Goal: Use online tool/utility: Utilize a website feature to perform a specific function

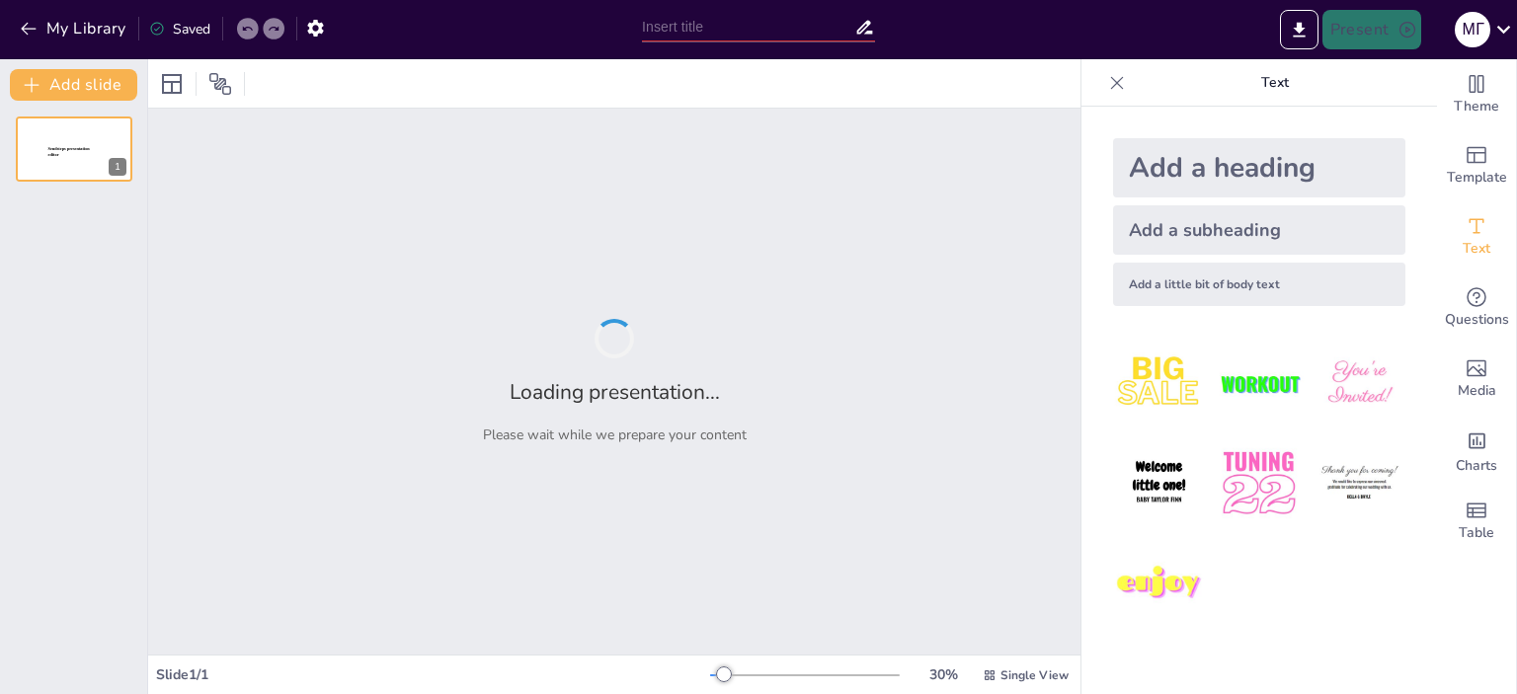
type input "Imported КП для вузов.pptx"
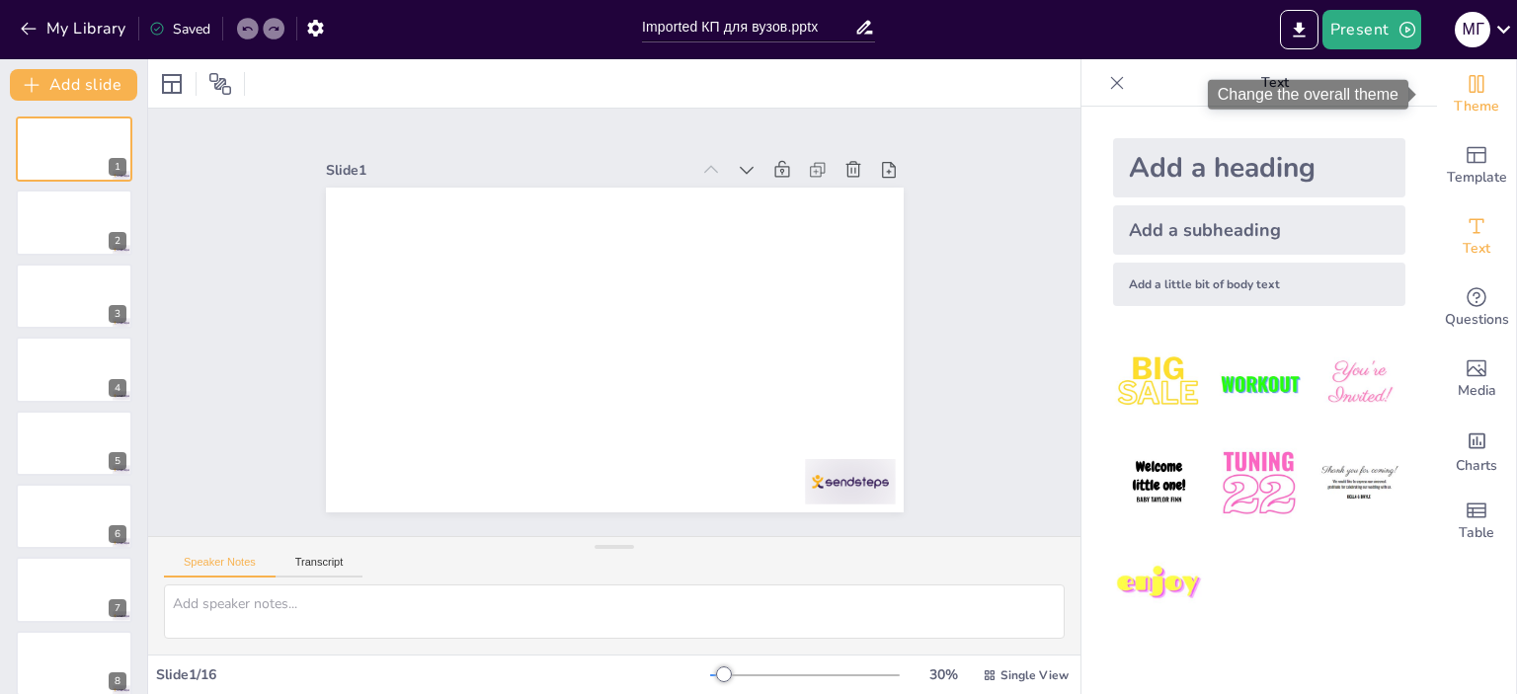
click at [1465, 90] on icon "Change the overall theme" at bounding box center [1477, 84] width 24 height 24
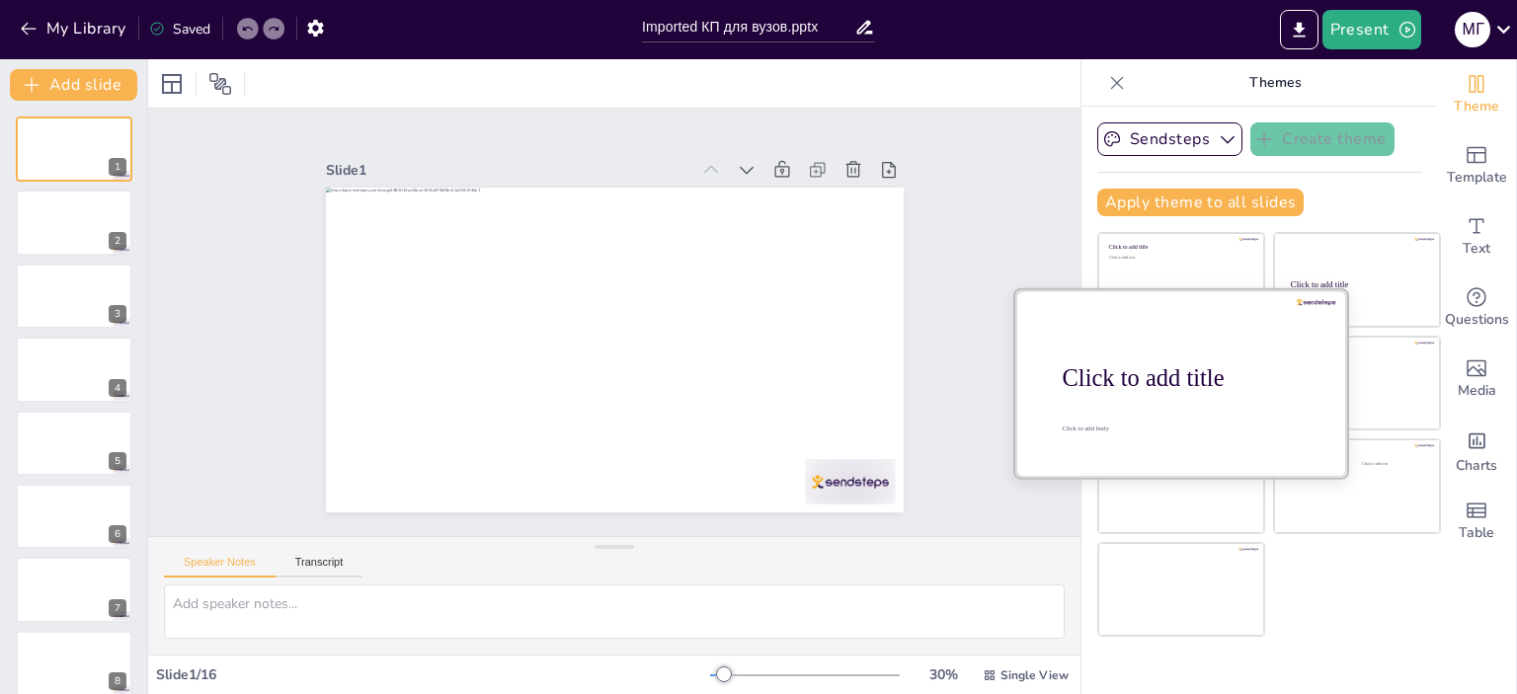
click at [1137, 365] on div "Click to add title" at bounding box center [1189, 379] width 252 height 28
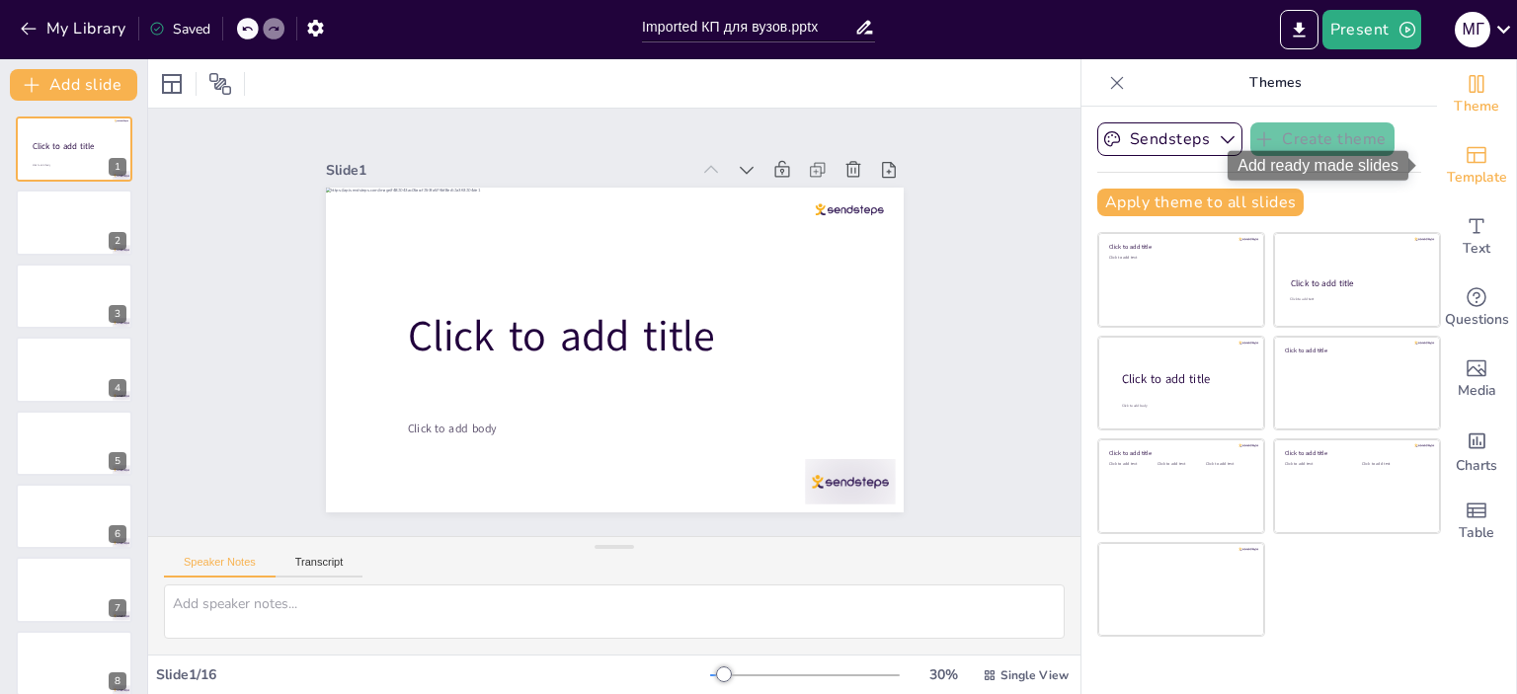
click at [1457, 167] on span "Template" at bounding box center [1477, 178] width 60 height 22
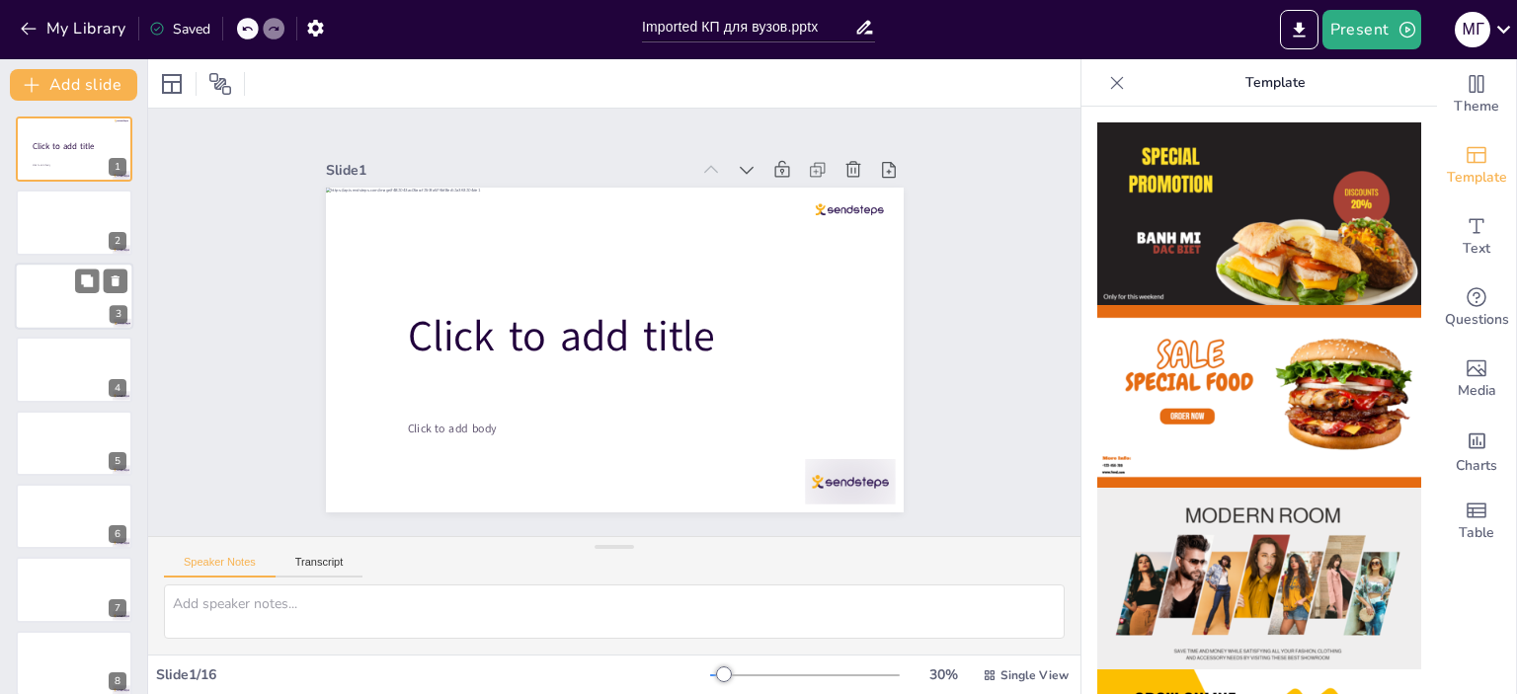
click at [62, 295] on div at bounding box center [74, 296] width 119 height 67
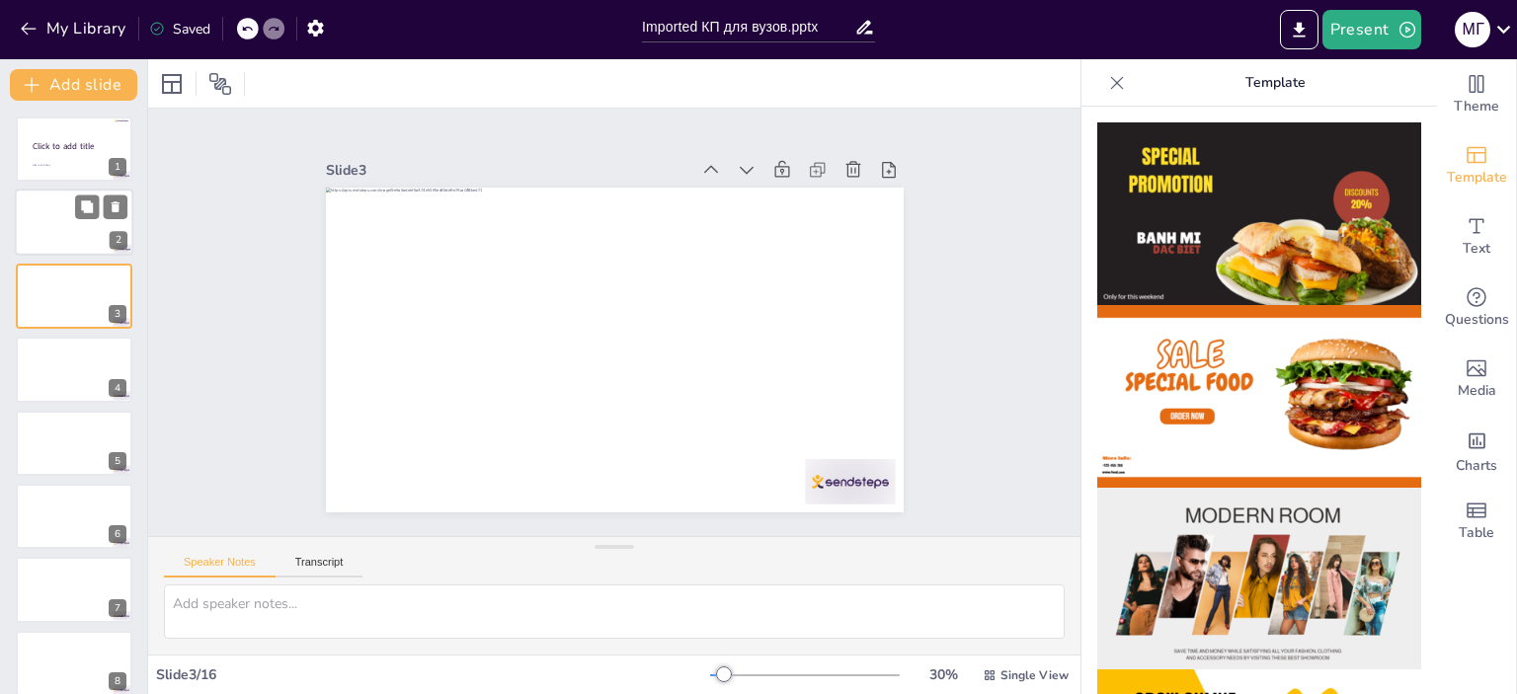
click at [63, 238] on div at bounding box center [74, 223] width 119 height 67
click at [69, 151] on span "Click to add title" at bounding box center [63, 146] width 63 height 12
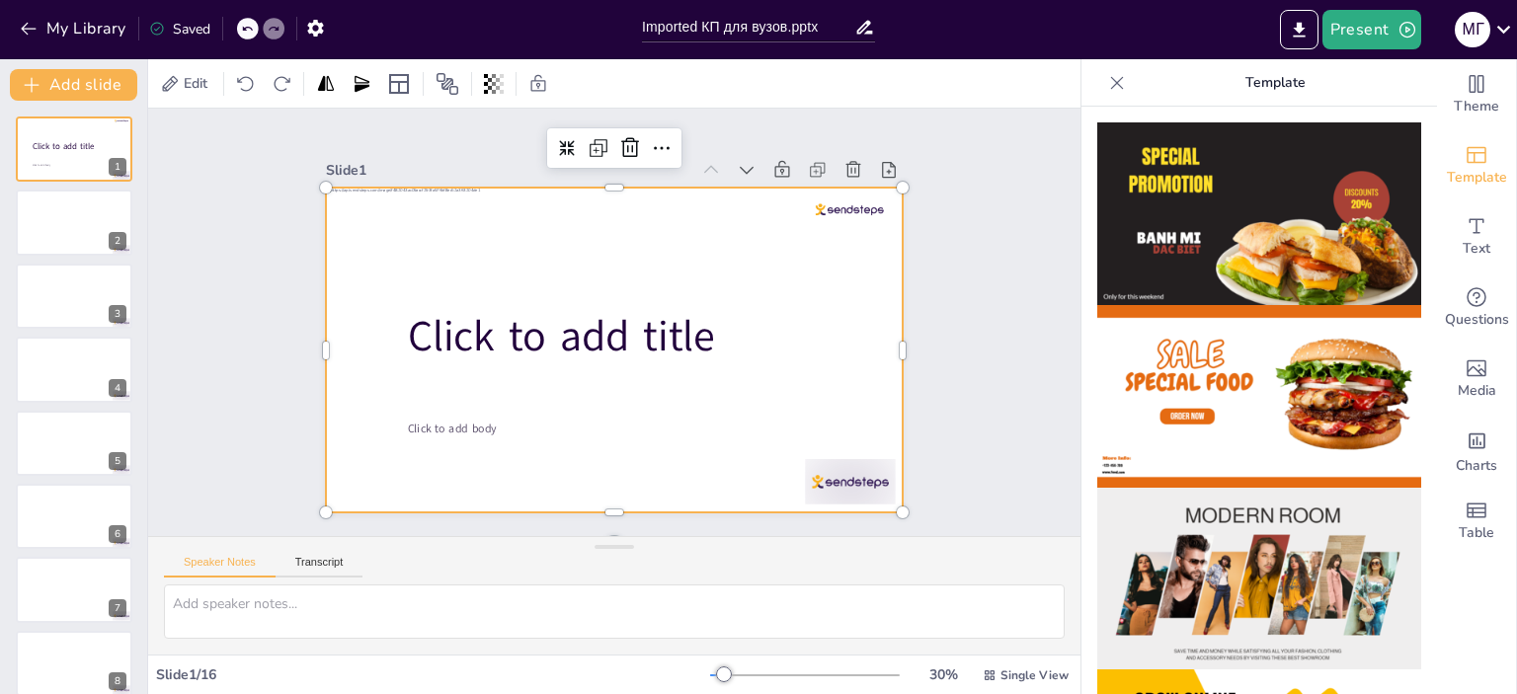
click at [443, 291] on div at bounding box center [615, 350] width 578 height 325
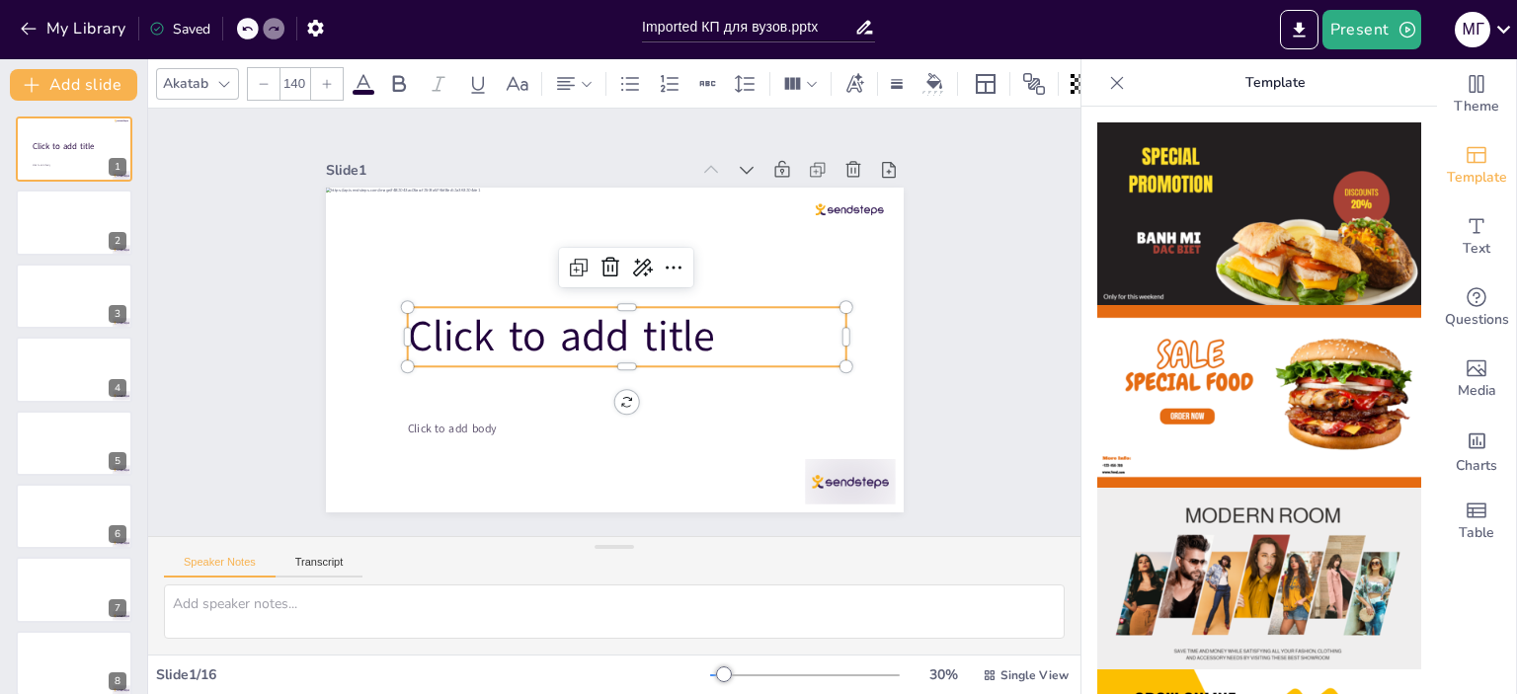
click at [443, 327] on span "Click to add title" at bounding box center [560, 336] width 307 height 57
click at [599, 260] on icon at bounding box center [611, 268] width 24 height 24
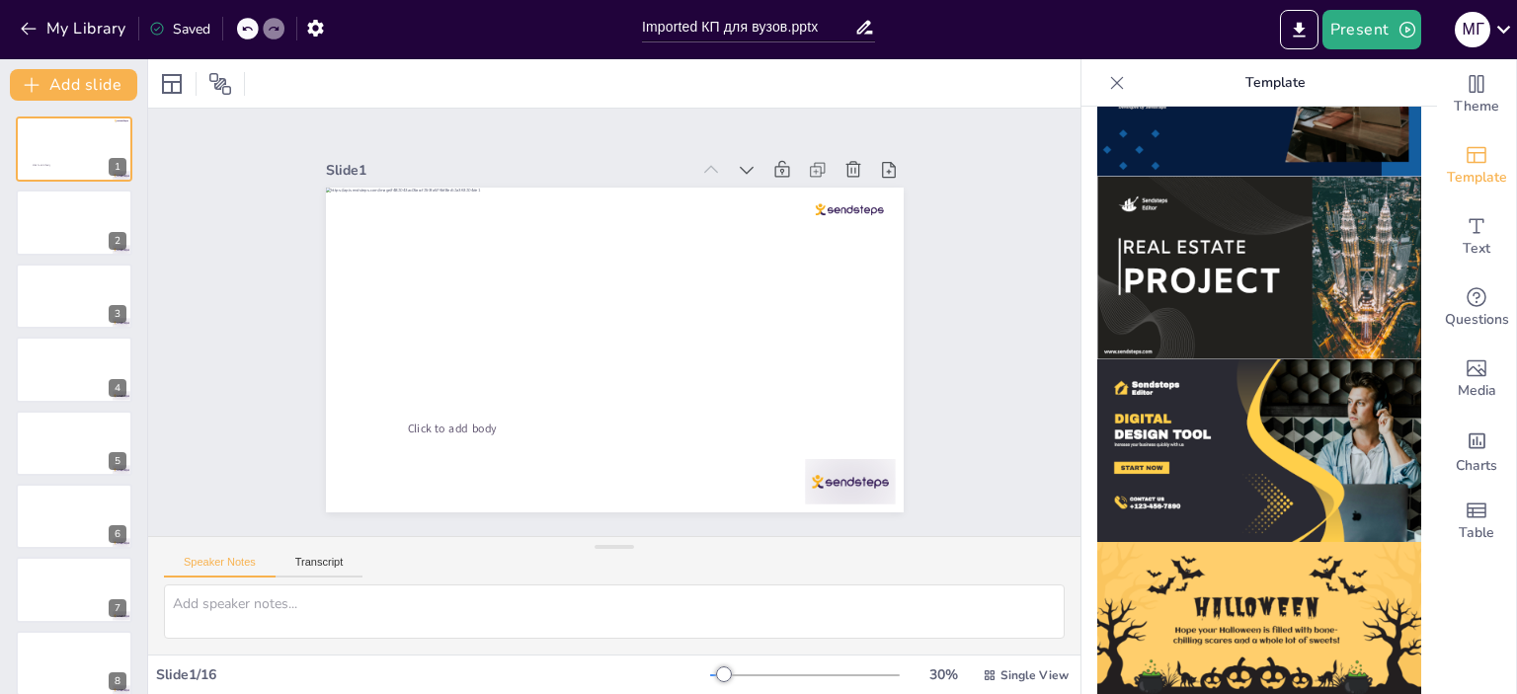
scroll to position [1768, 0]
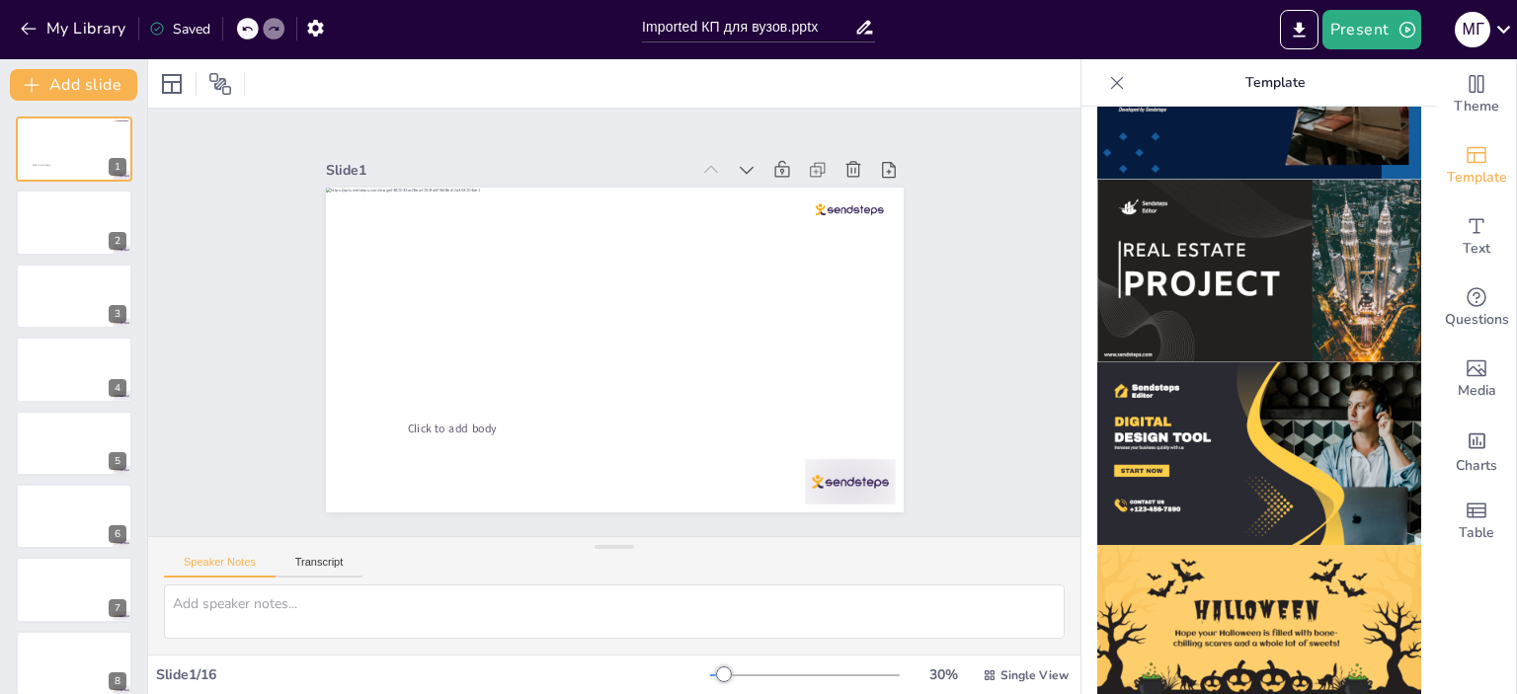
click at [1213, 381] on img at bounding box center [1260, 454] width 324 height 183
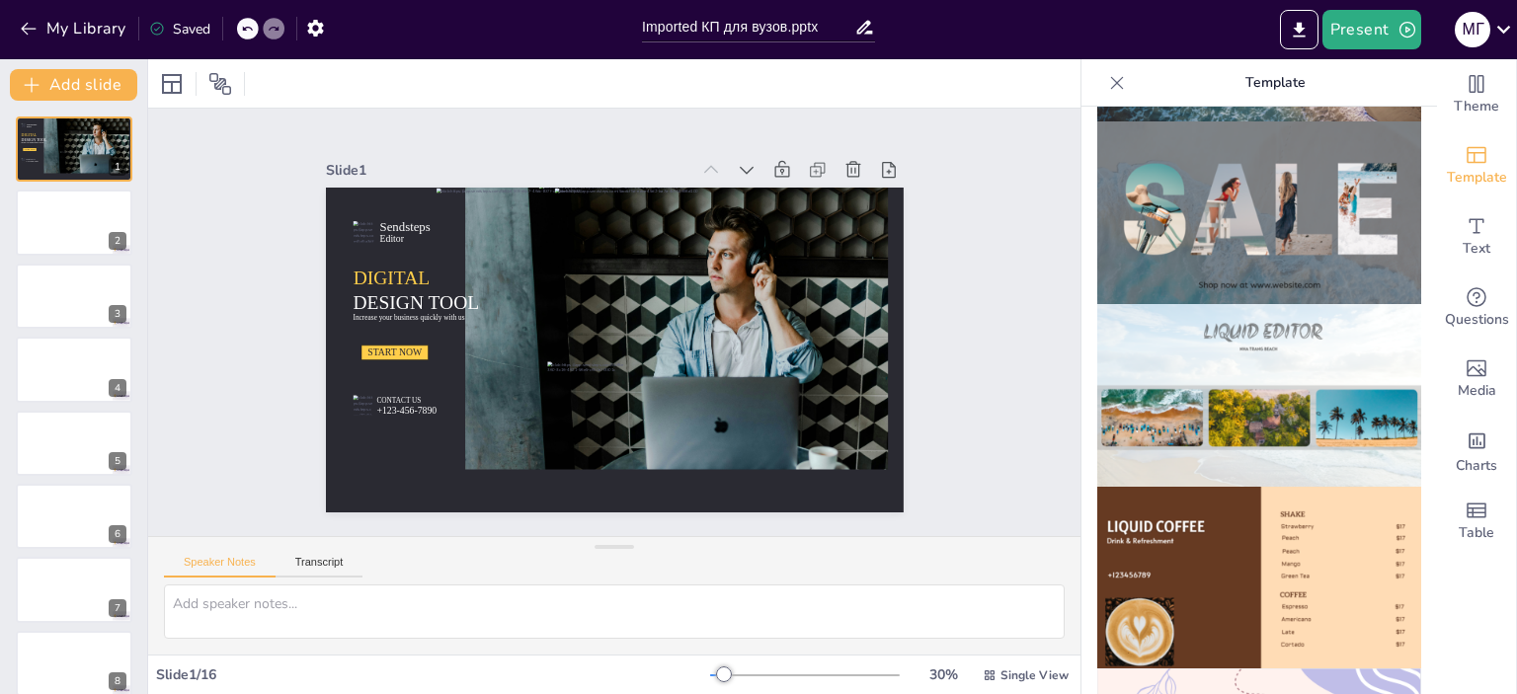
scroll to position [913, 0]
click at [90, 210] on icon at bounding box center [87, 208] width 12 height 12
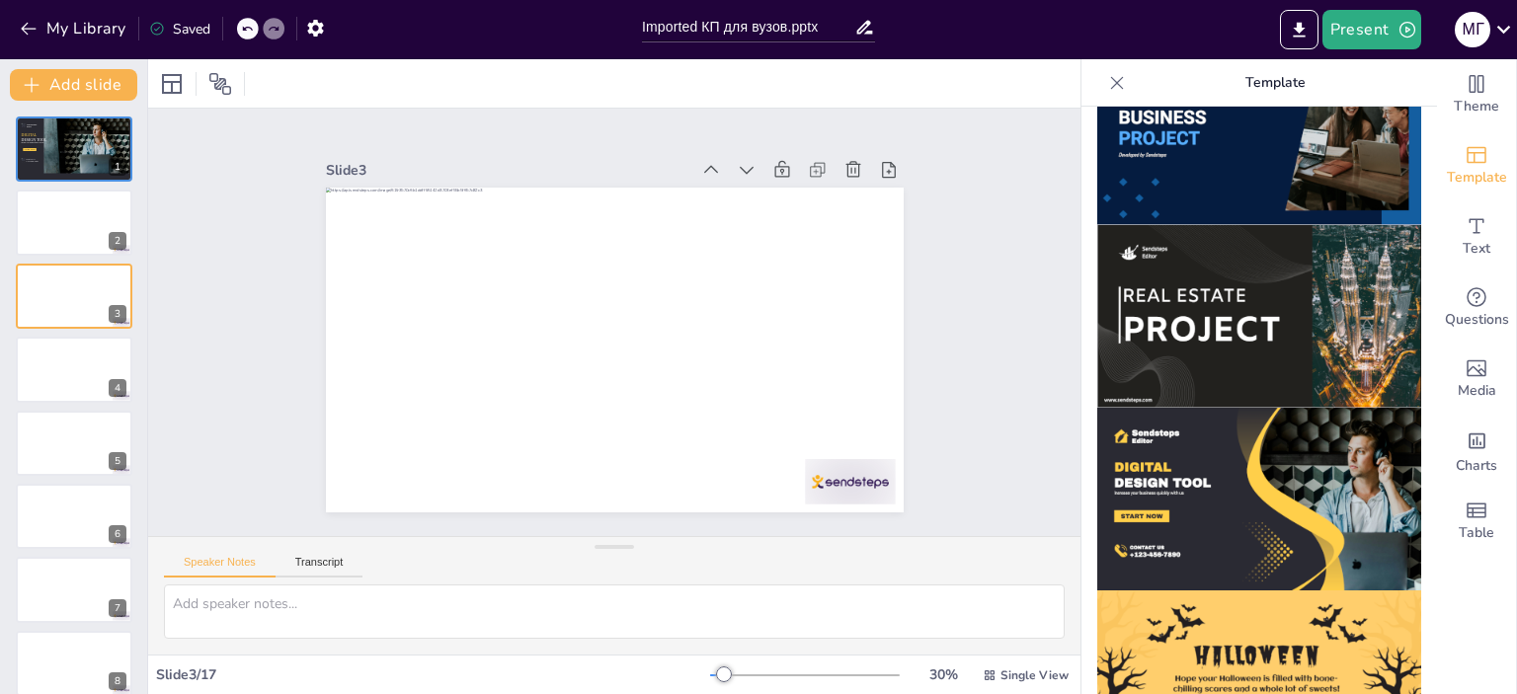
scroll to position [1723, 0]
click at [1192, 438] on img at bounding box center [1260, 499] width 324 height 183
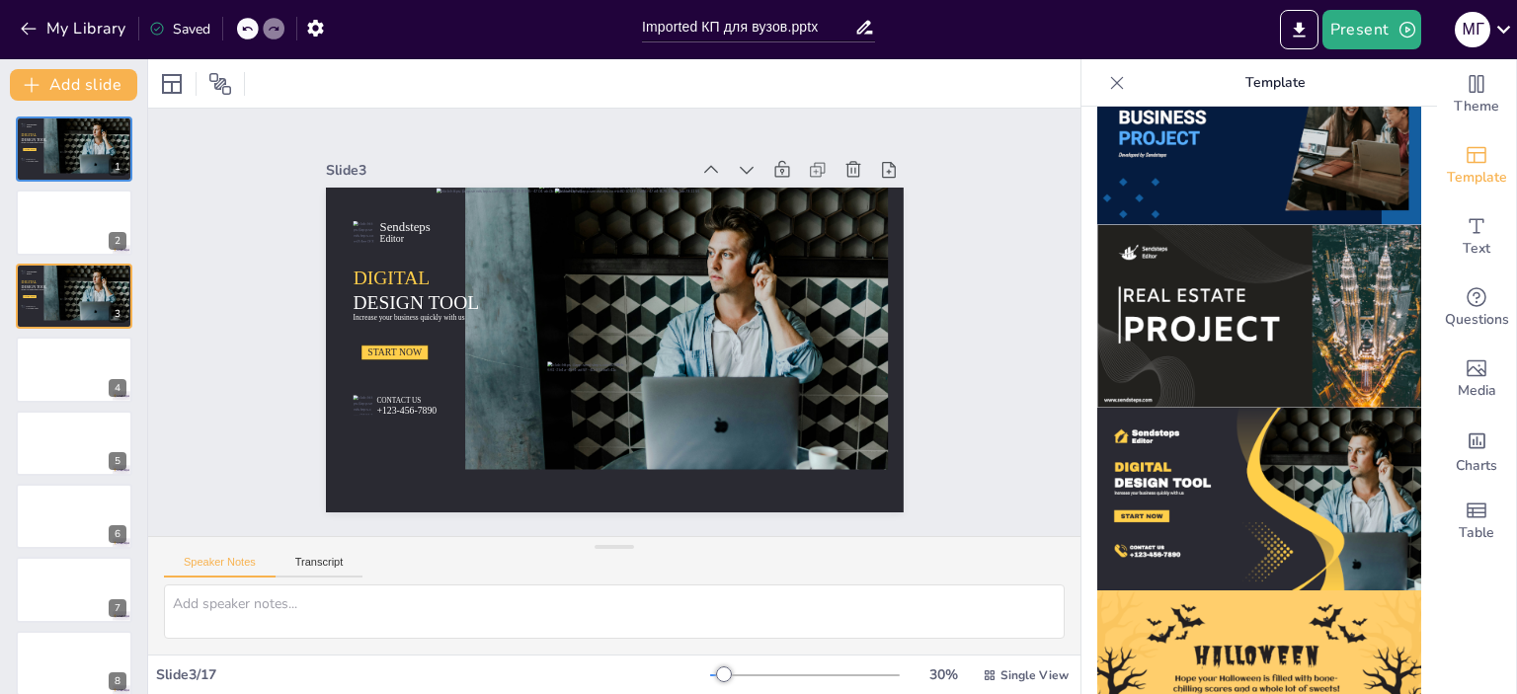
click at [248, 33] on icon at bounding box center [247, 29] width 12 height 12
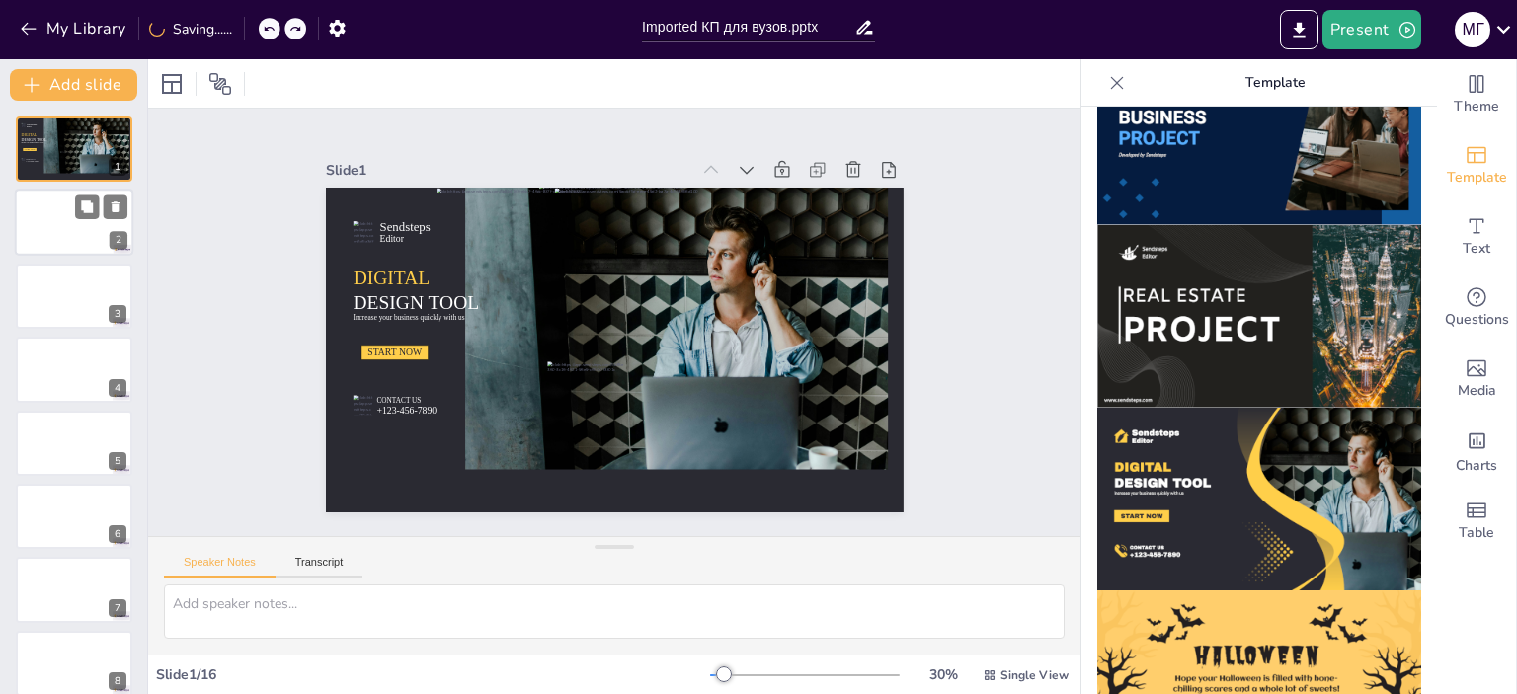
click at [82, 237] on div at bounding box center [74, 223] width 119 height 67
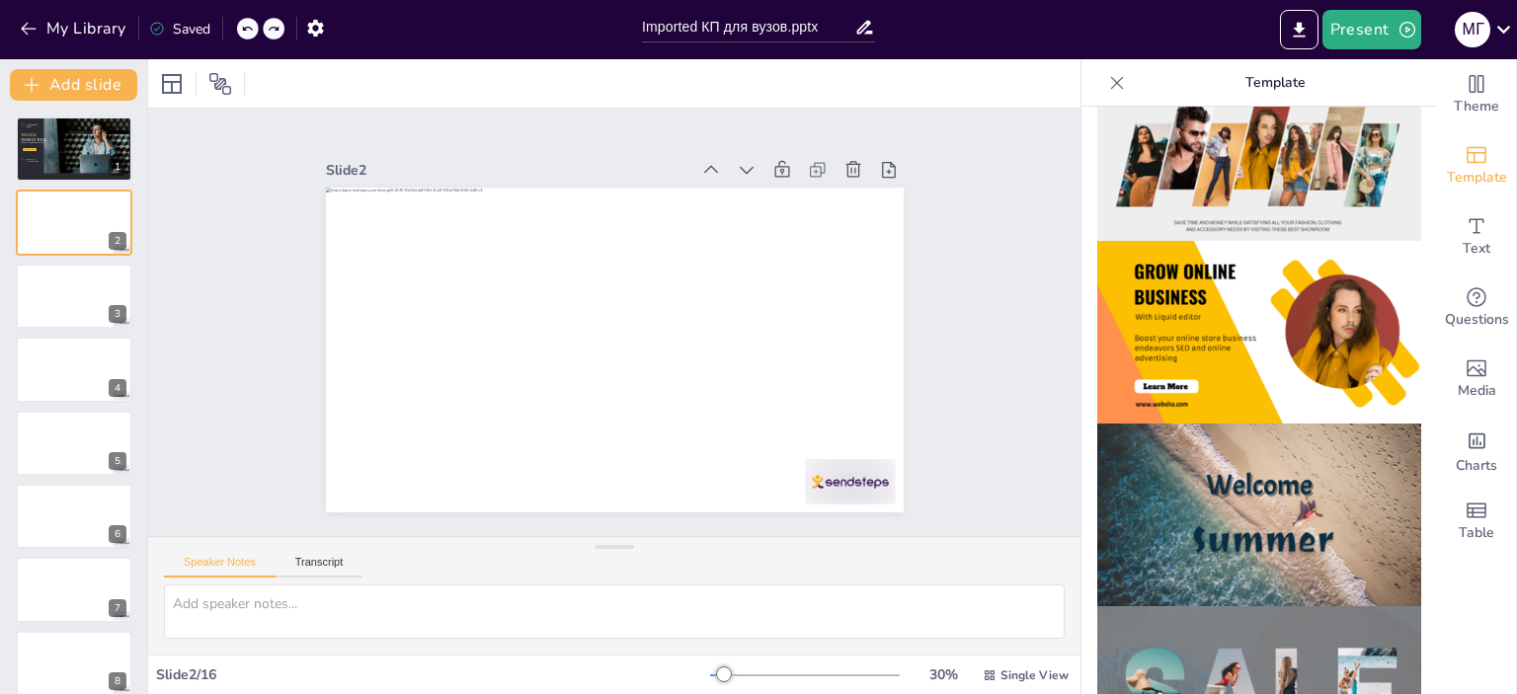
scroll to position [0, 0]
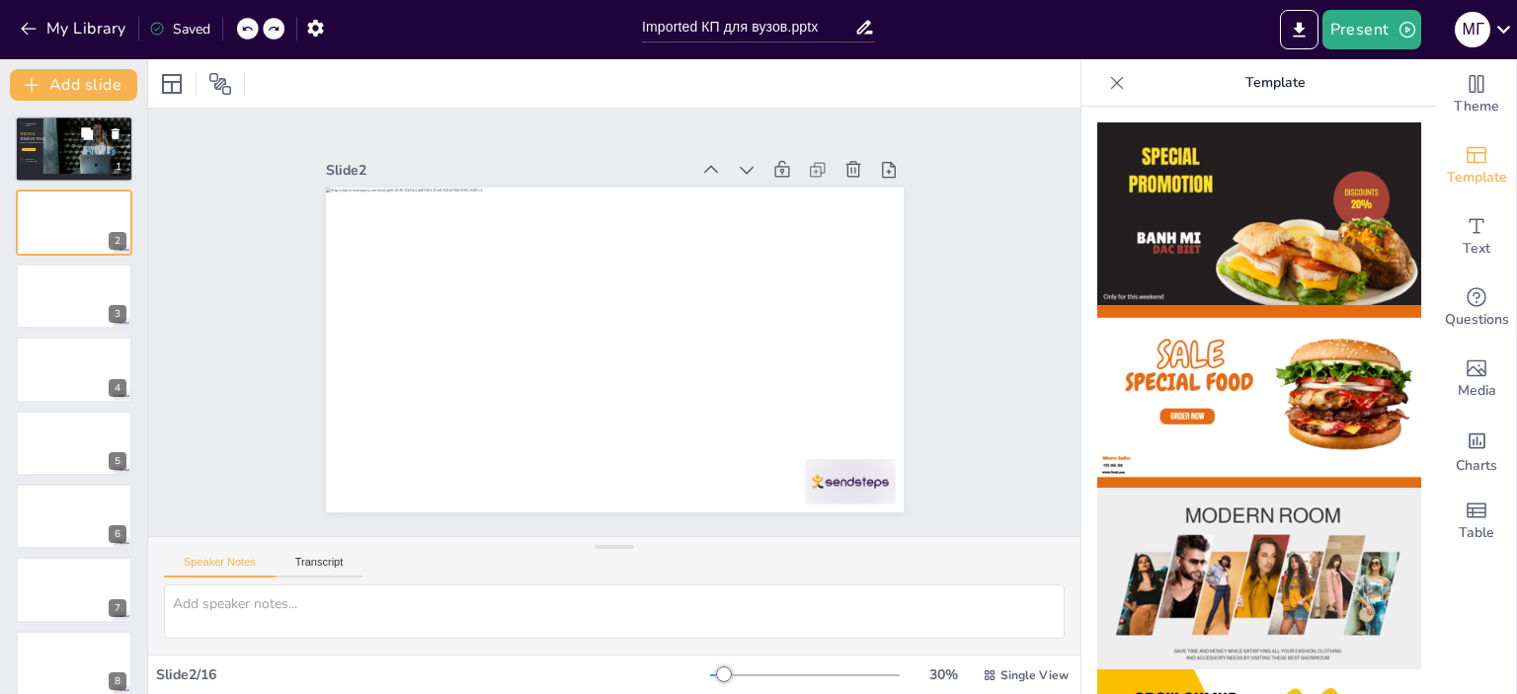
click at [68, 157] on div at bounding box center [68, 161] width 16 height 19
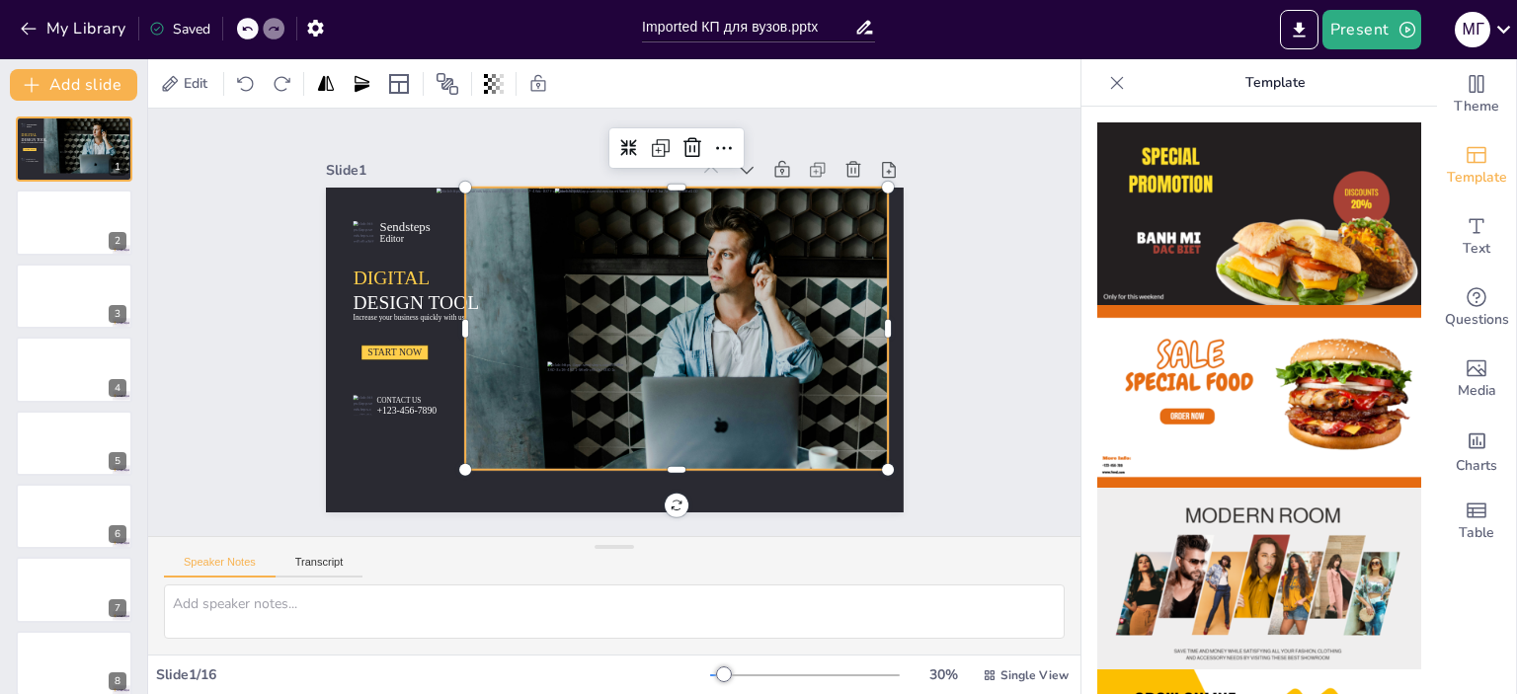
click at [770, 296] on div at bounding box center [651, 337] width 502 height 363
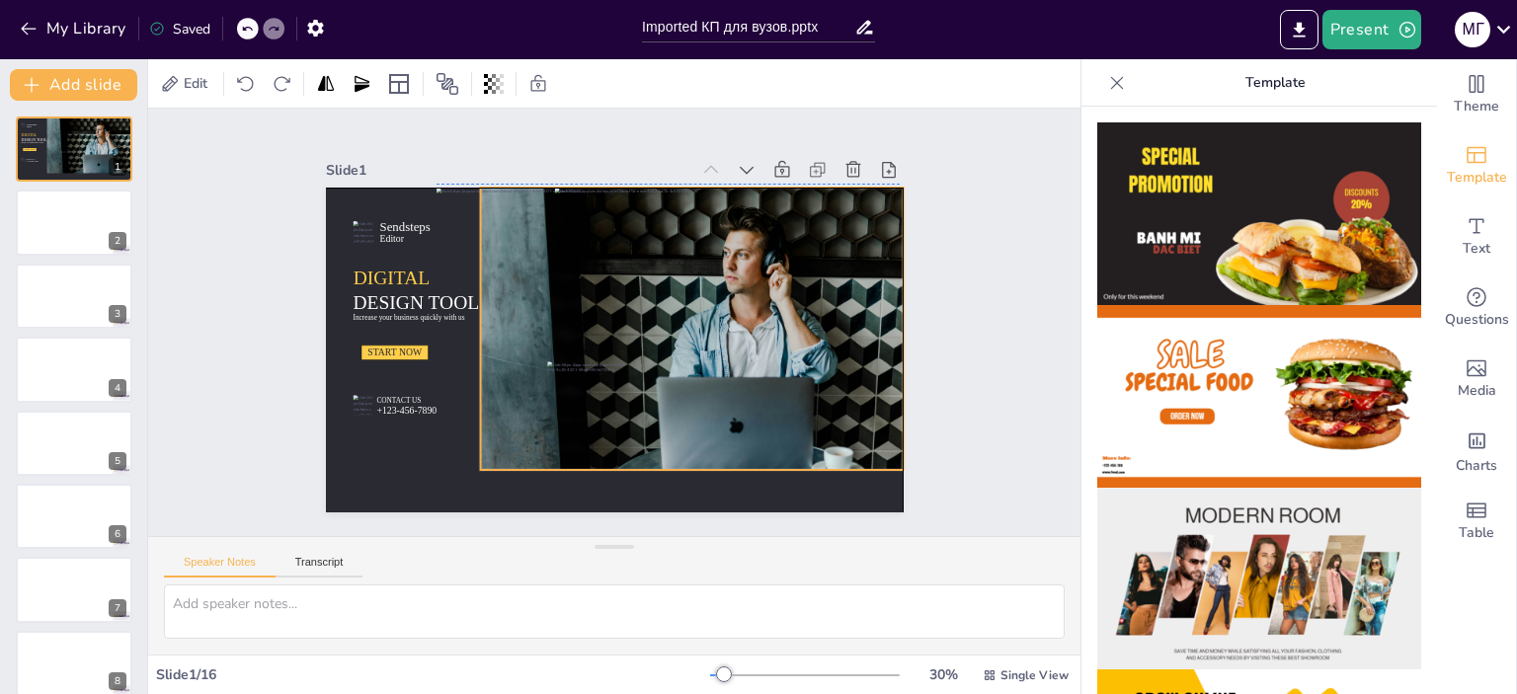
drag, startPoint x: 799, startPoint y: 323, endPoint x: 811, endPoint y: 326, distance: 12.2
click at [811, 326] on div at bounding box center [666, 339] width 502 height 362
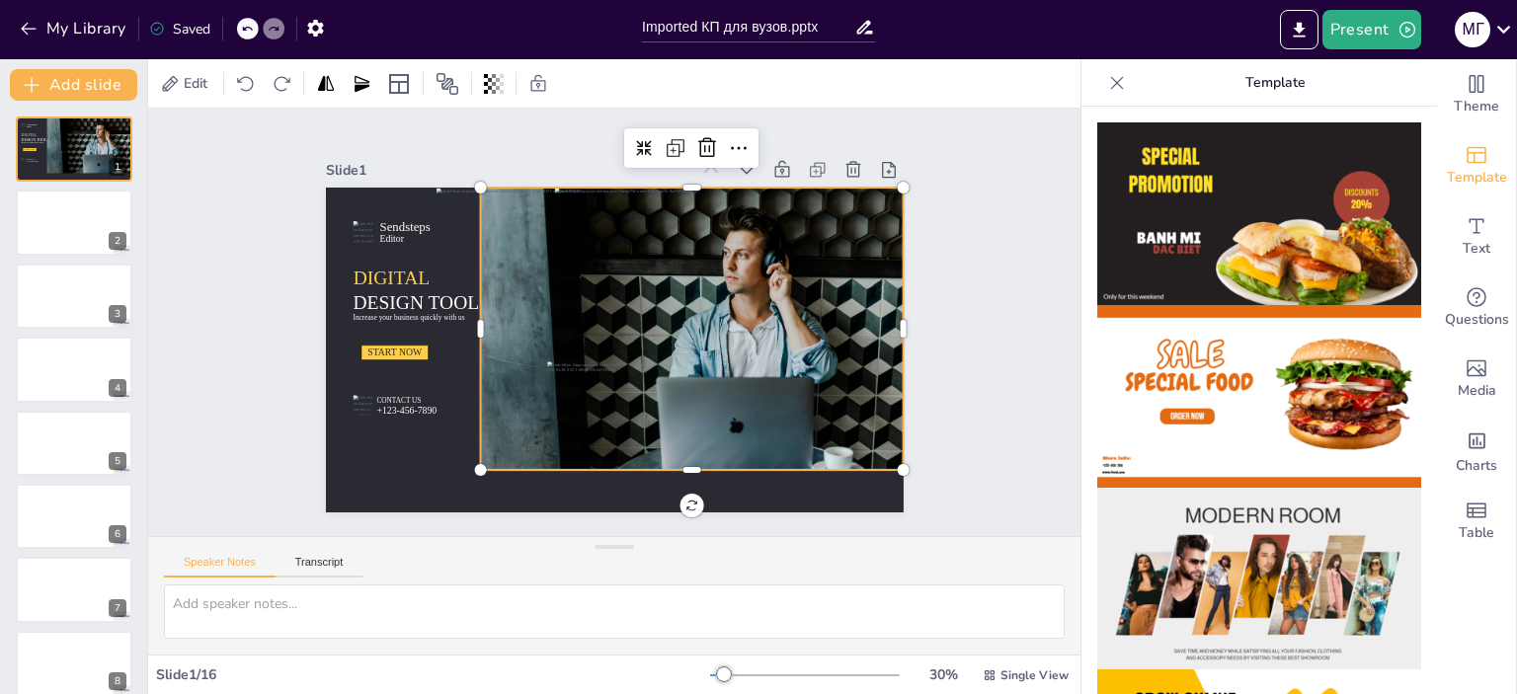
click at [788, 281] on div at bounding box center [668, 333] width 472 height 314
click at [712, 146] on icon at bounding box center [725, 159] width 26 height 26
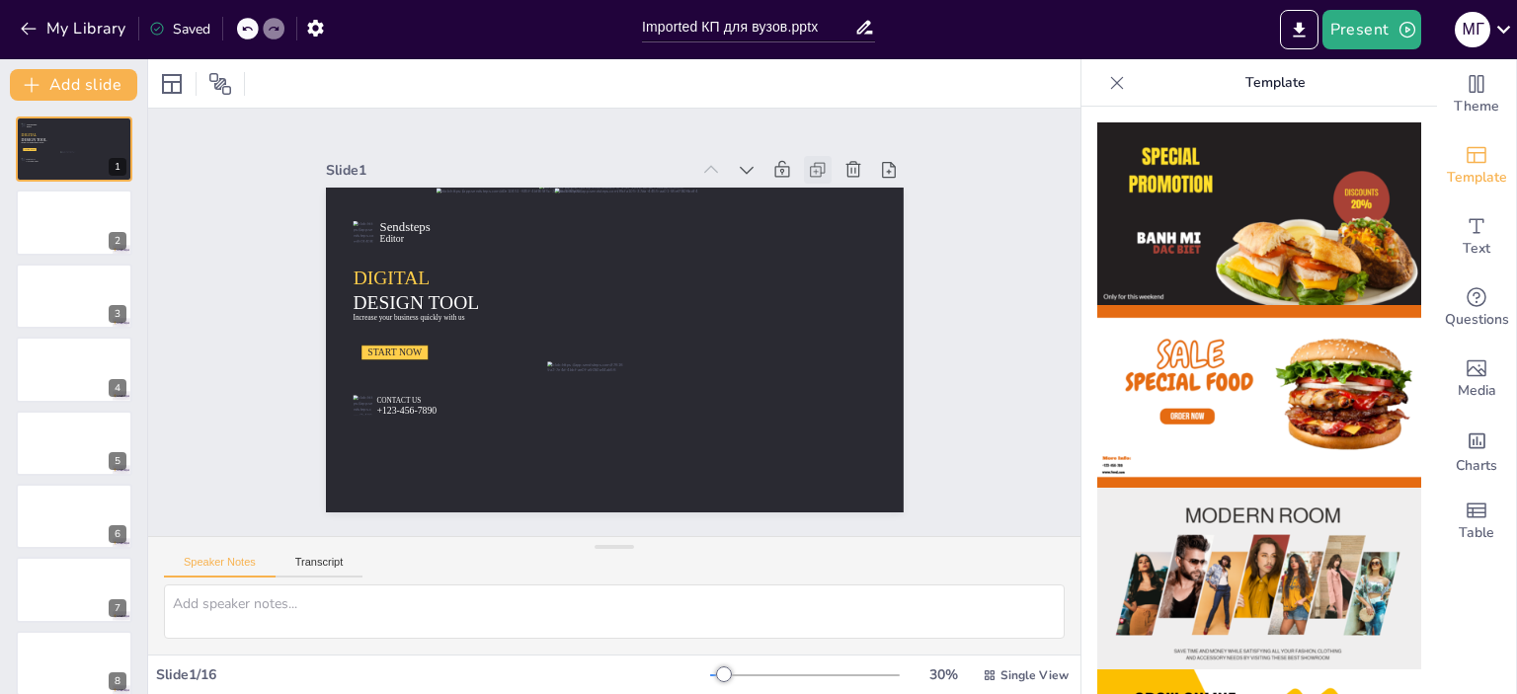
click at [808, 163] on icon at bounding box center [818, 170] width 20 height 20
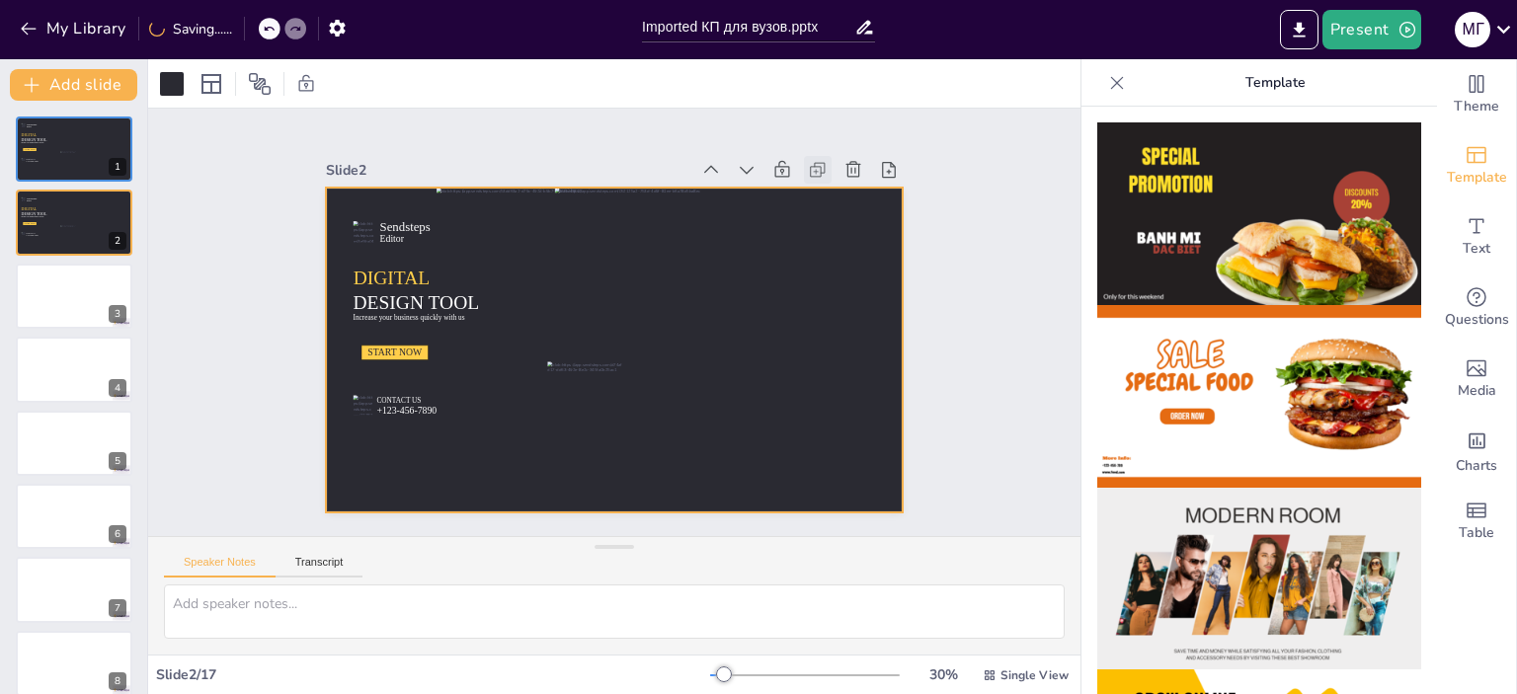
click at [822, 181] on icon at bounding box center [833, 192] width 22 height 22
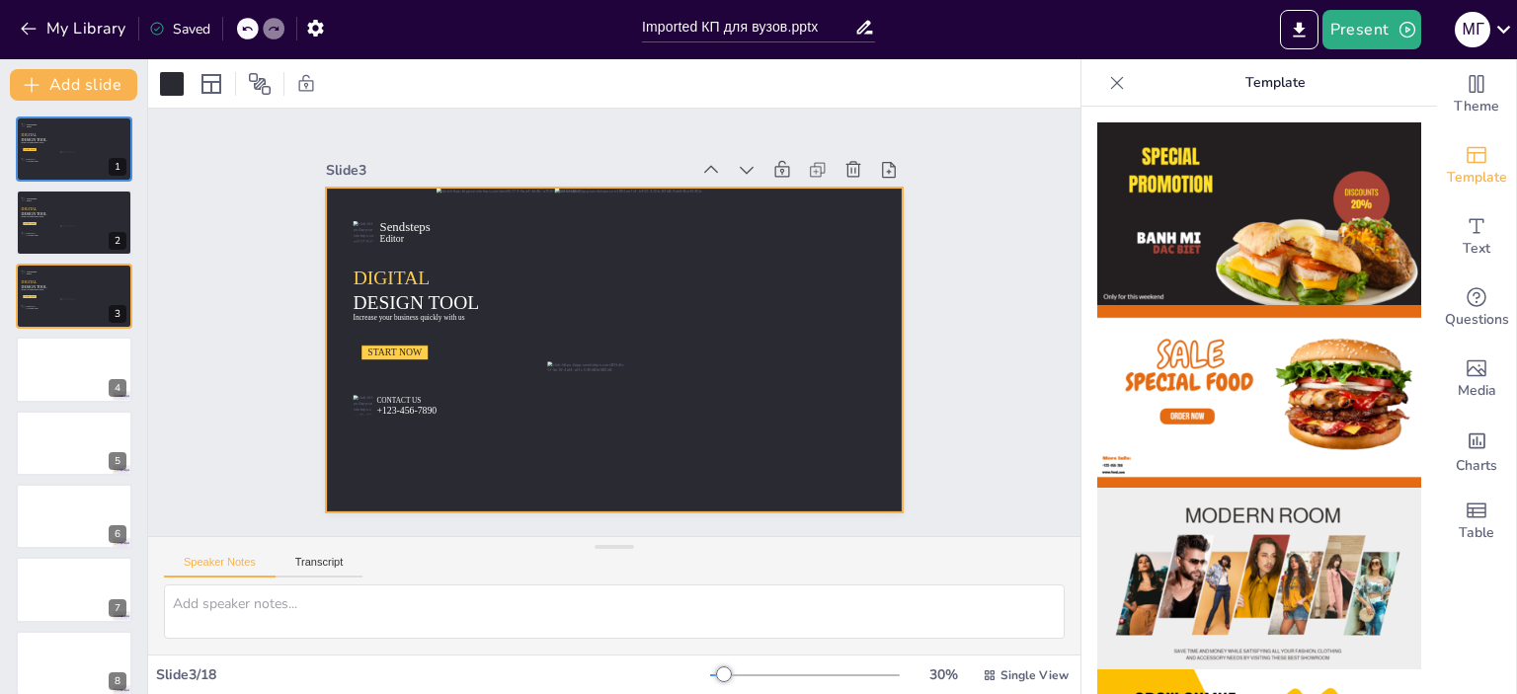
click at [269, 31] on icon at bounding box center [274, 29] width 12 height 12
click at [249, 29] on icon at bounding box center [247, 29] width 12 height 12
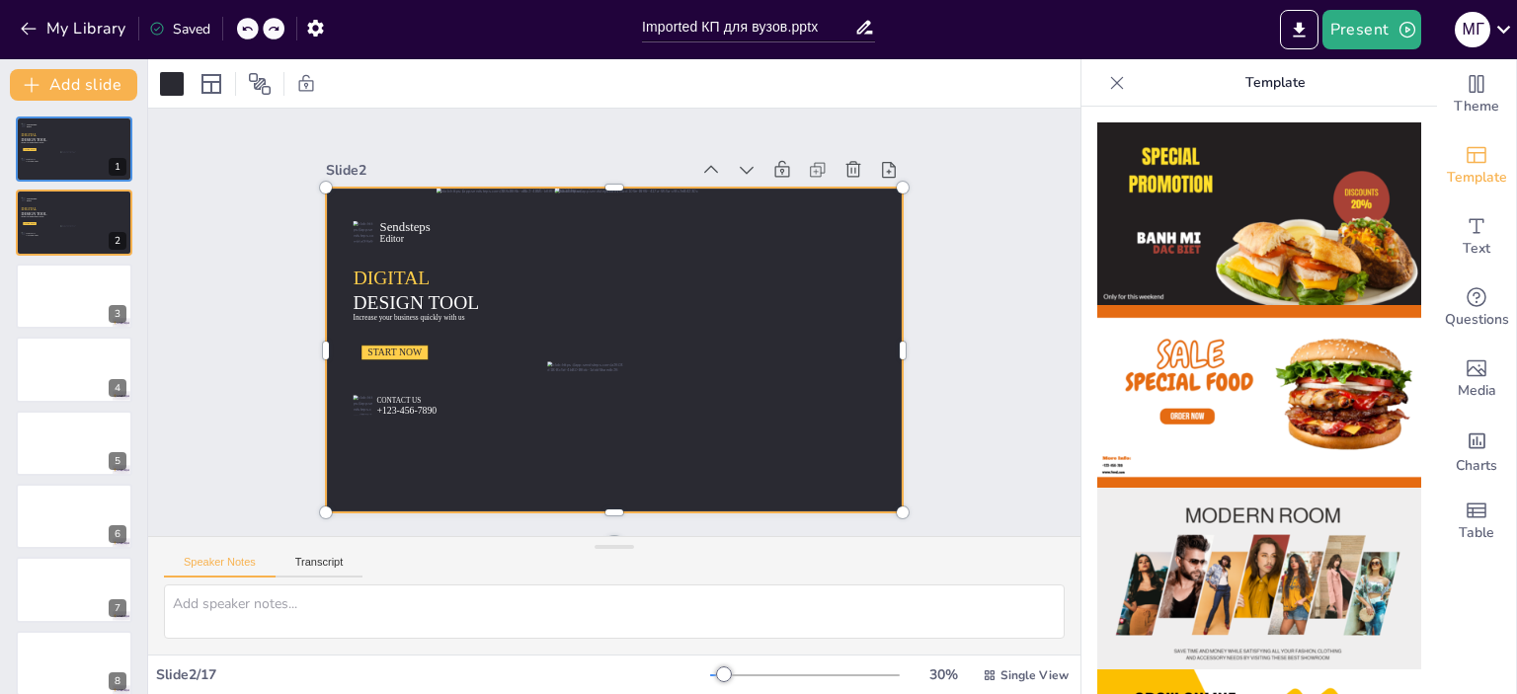
click at [249, 29] on icon at bounding box center [247, 29] width 12 height 12
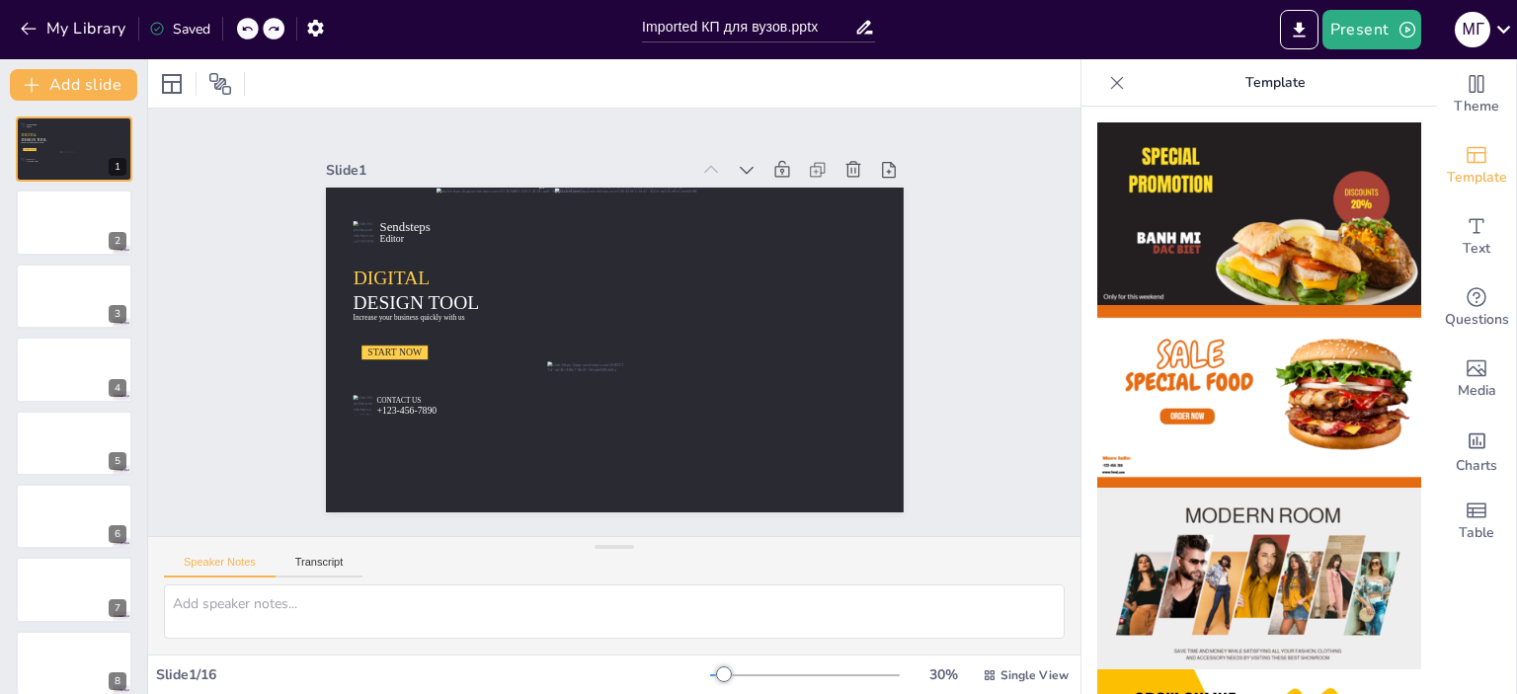
click at [245, 31] on icon at bounding box center [247, 29] width 12 height 12
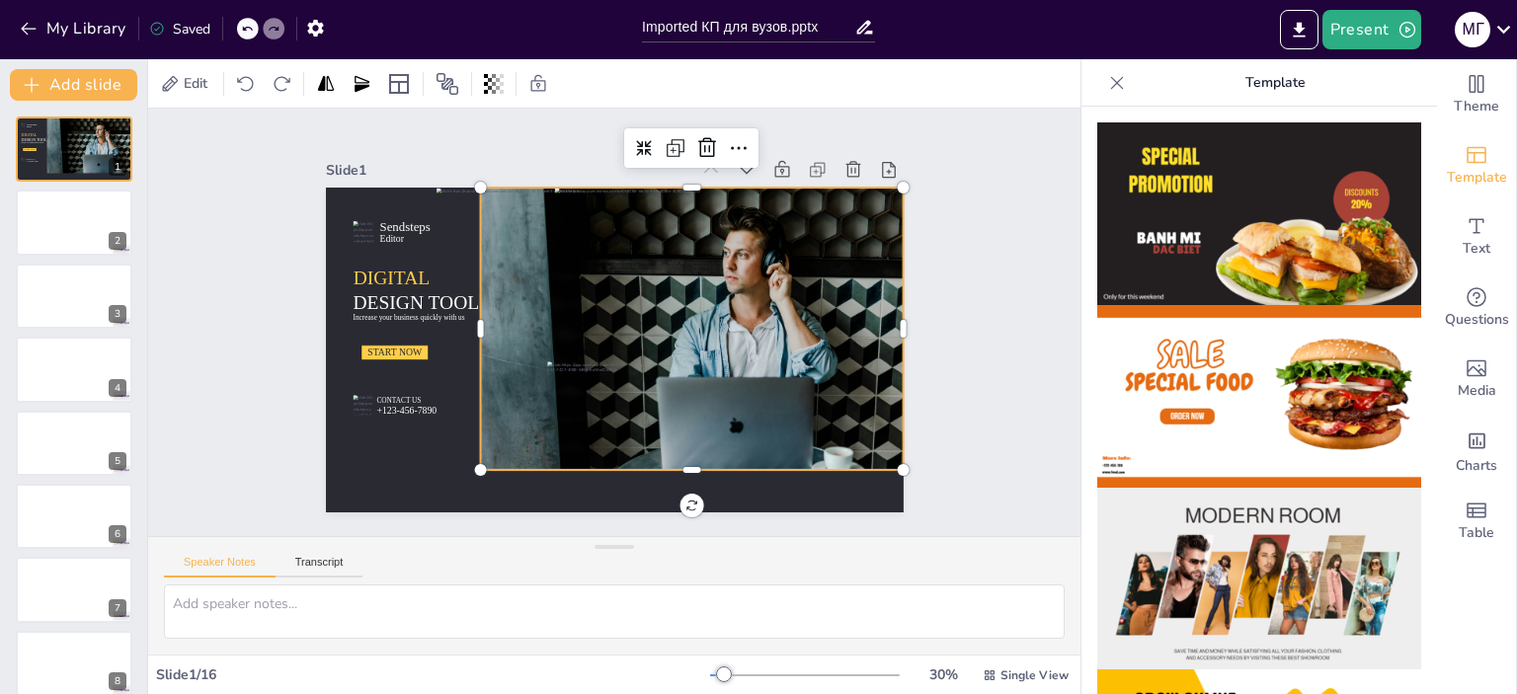
click at [723, 275] on div at bounding box center [668, 333] width 472 height 314
click at [696, 151] on icon at bounding box center [710, 165] width 28 height 28
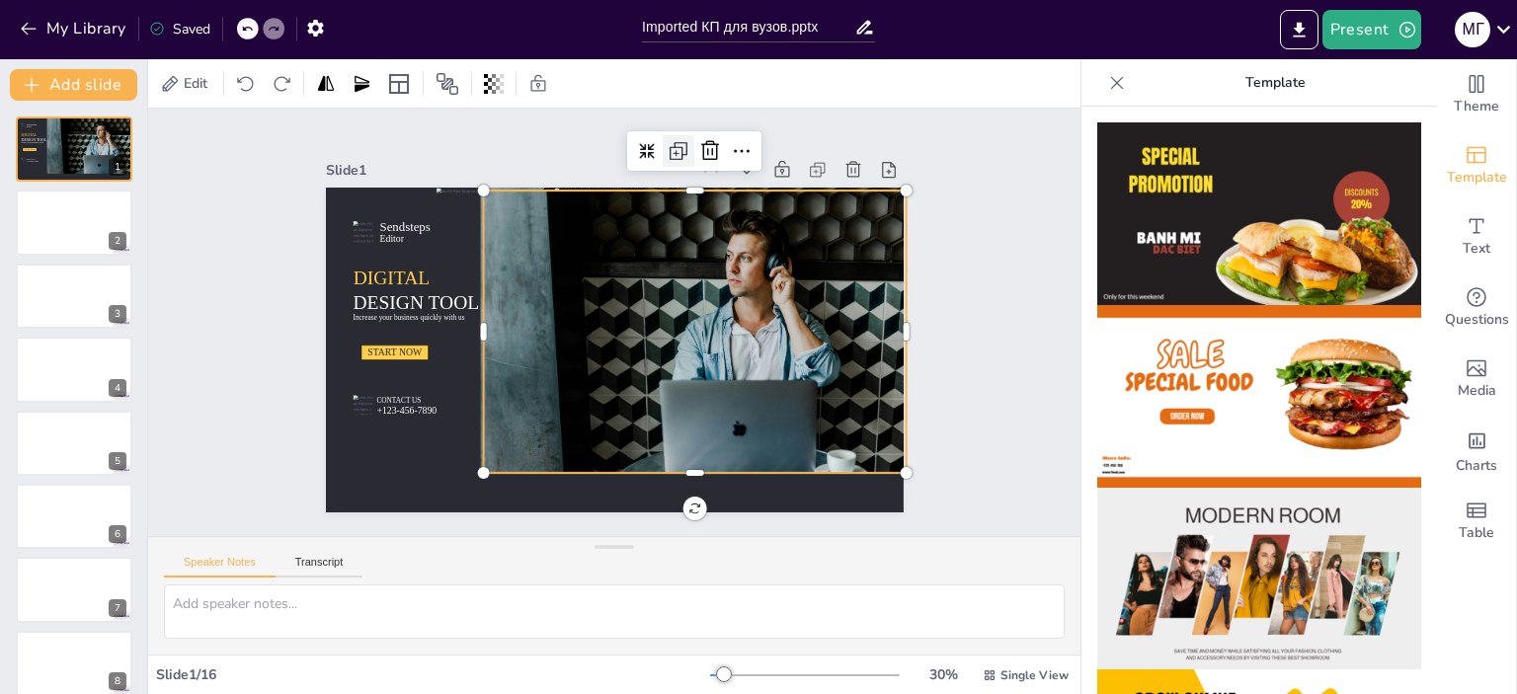
click at [684, 146] on icon at bounding box center [697, 159] width 26 height 26
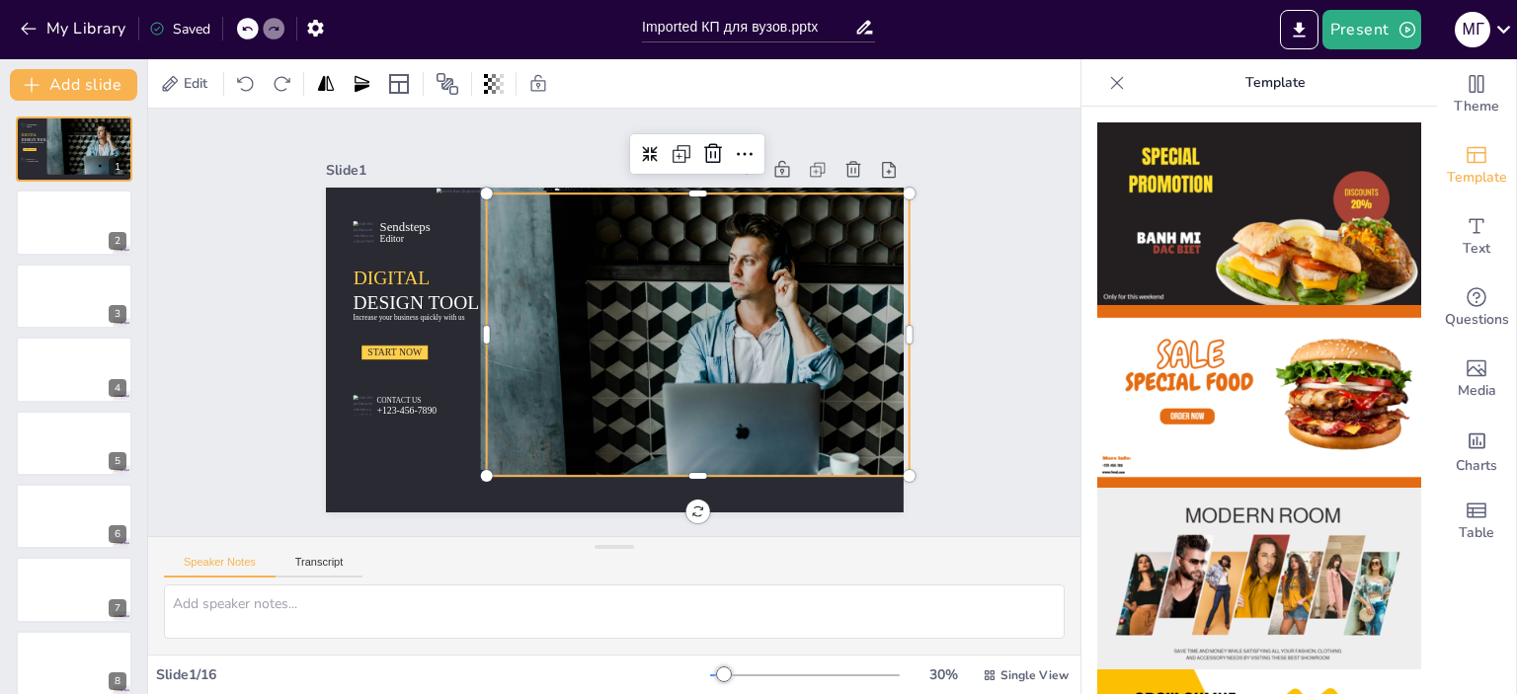
click at [249, 26] on icon at bounding box center [247, 29] width 12 height 12
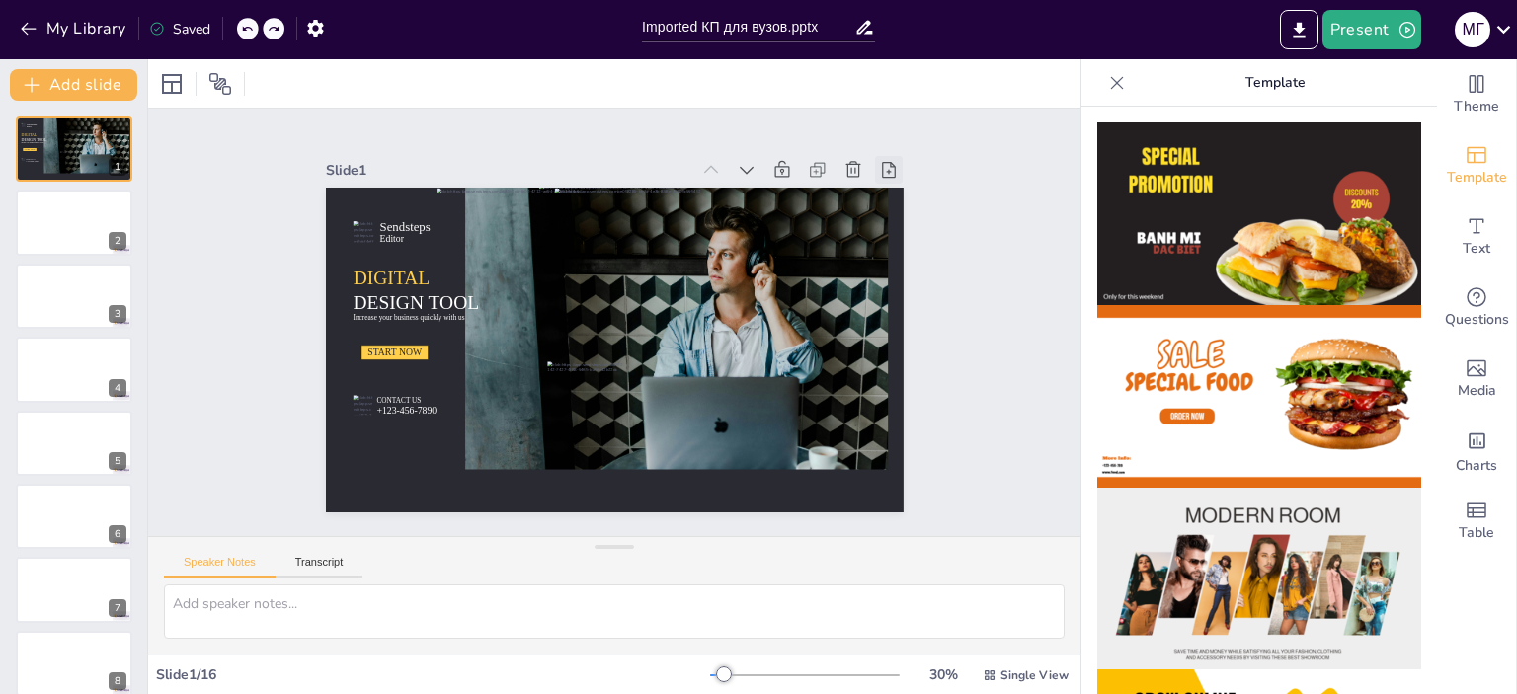
click at [893, 189] on icon at bounding box center [904, 200] width 22 height 22
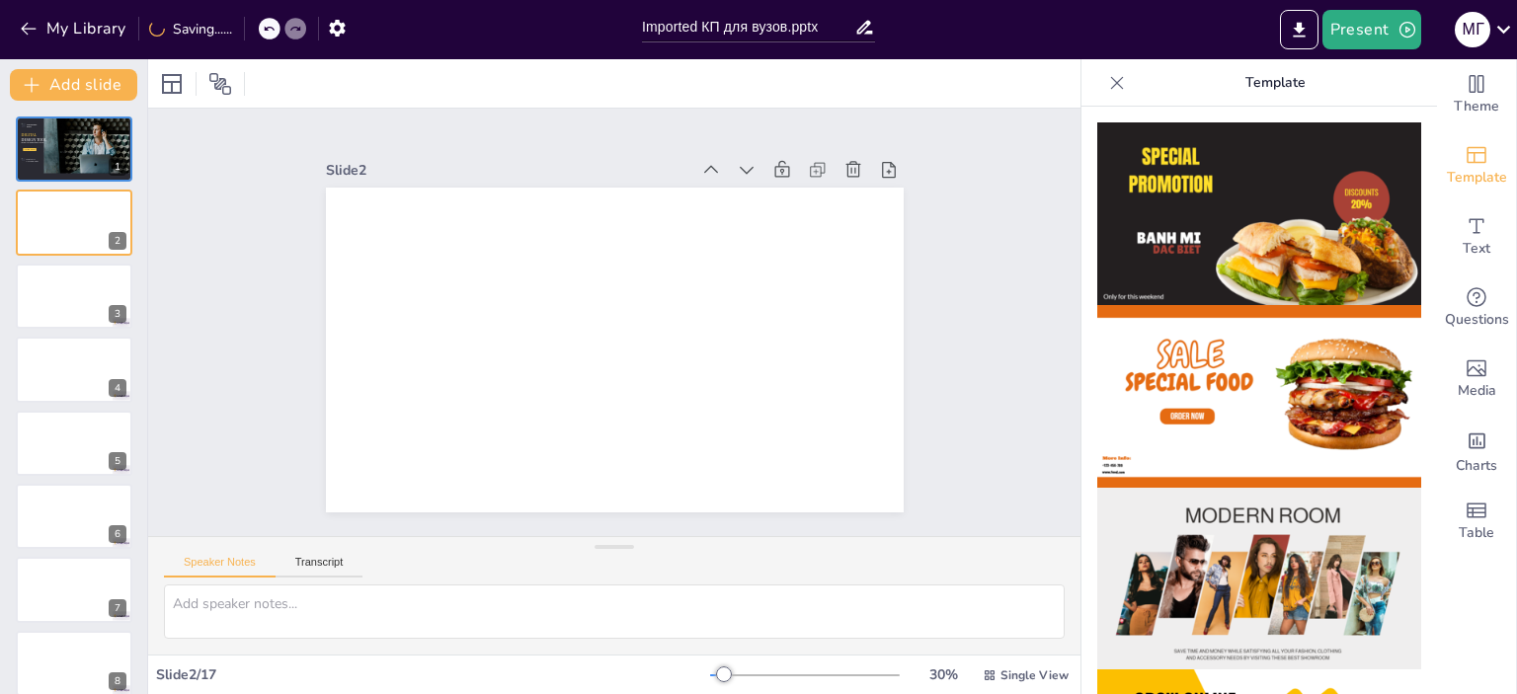
click at [253, 29] on div "My Library Saving......" at bounding box center [178, 28] width 356 height 36
click at [248, 29] on icon at bounding box center [247, 29] width 12 height 12
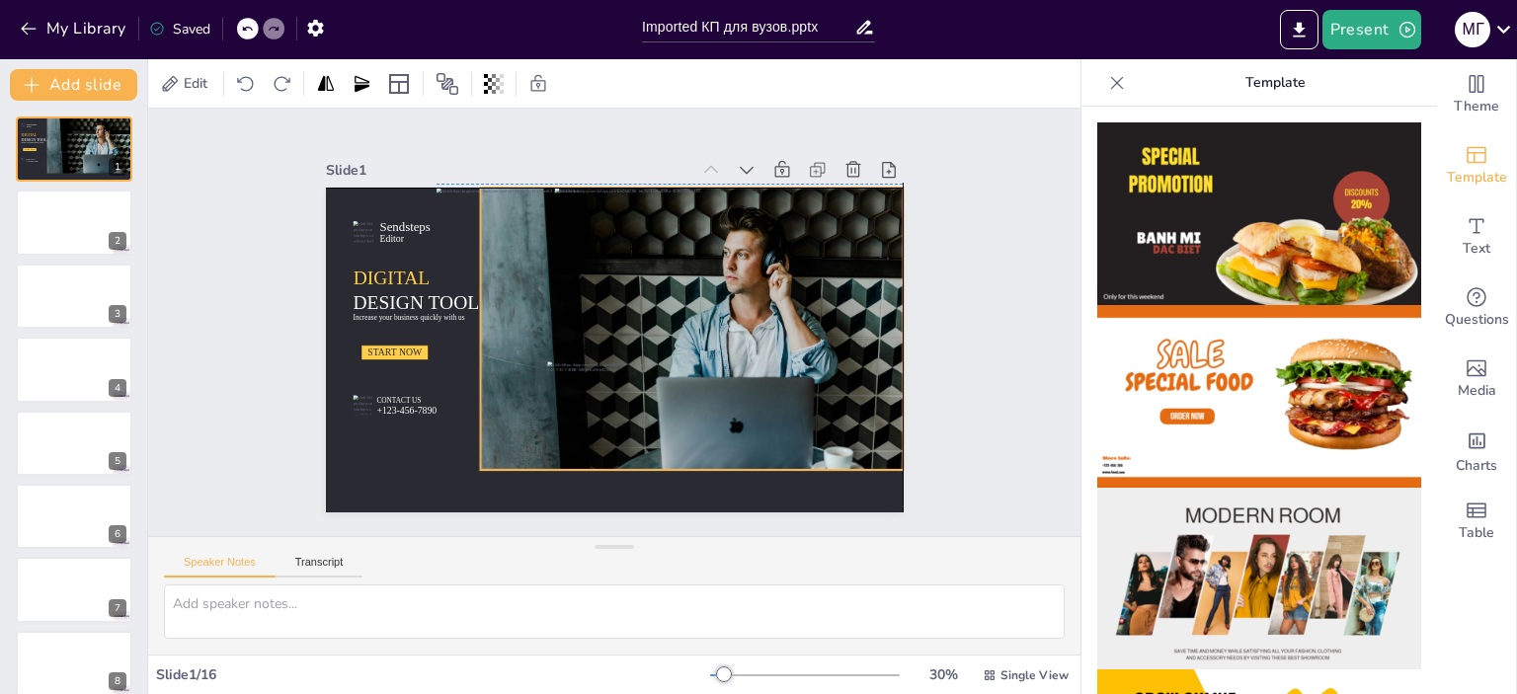
drag, startPoint x: 766, startPoint y: 311, endPoint x: 780, endPoint y: 306, distance: 15.6
click at [780, 306] on div at bounding box center [661, 348] width 546 height 445
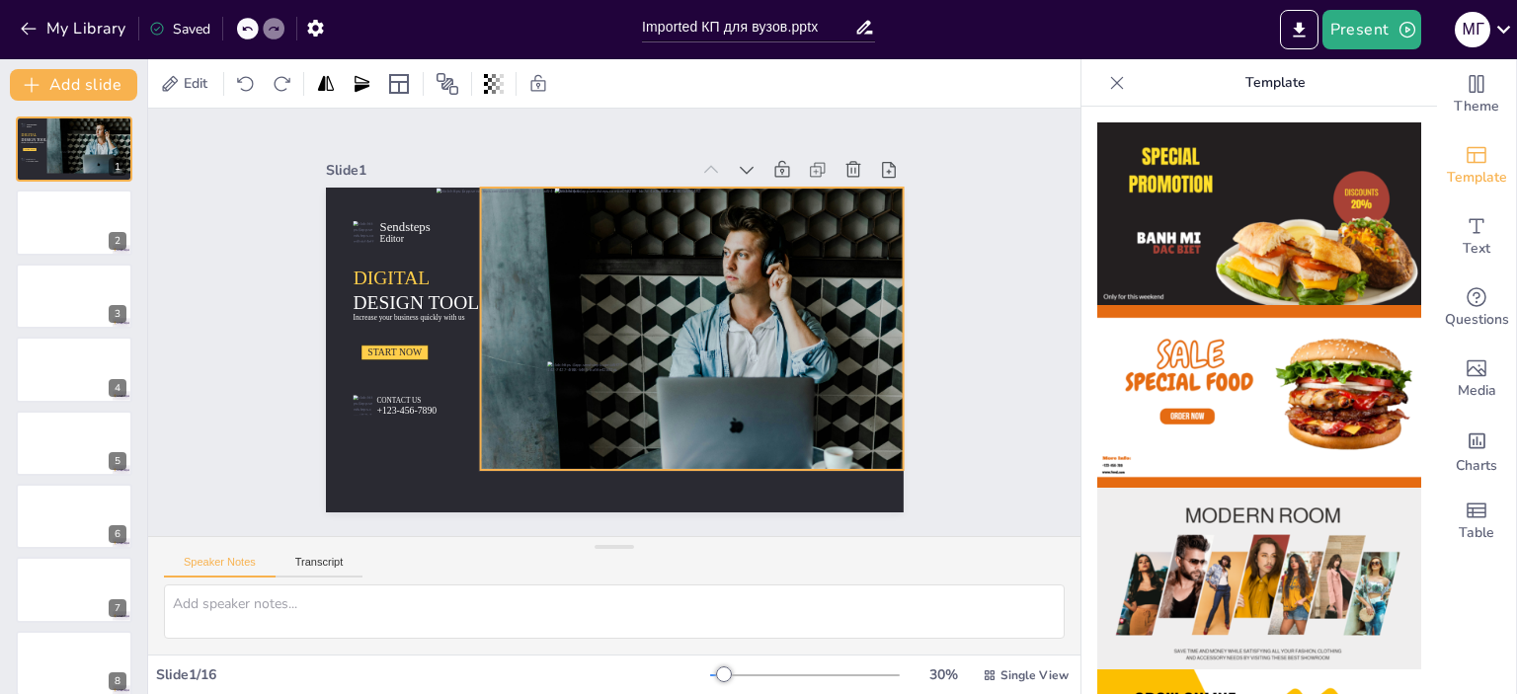
click at [677, 502] on div "Sendsteps Editor DIGITAL DESIGN TOOL Increase your business quickly with us STA…" at bounding box center [611, 349] width 609 height 383
click at [676, 499] on div "Sendsteps Editor DIGITAL DESIGN TOOL Increase your business quickly with us STA…" at bounding box center [611, 349] width 609 height 383
click at [671, 149] on icon at bounding box center [680, 158] width 19 height 19
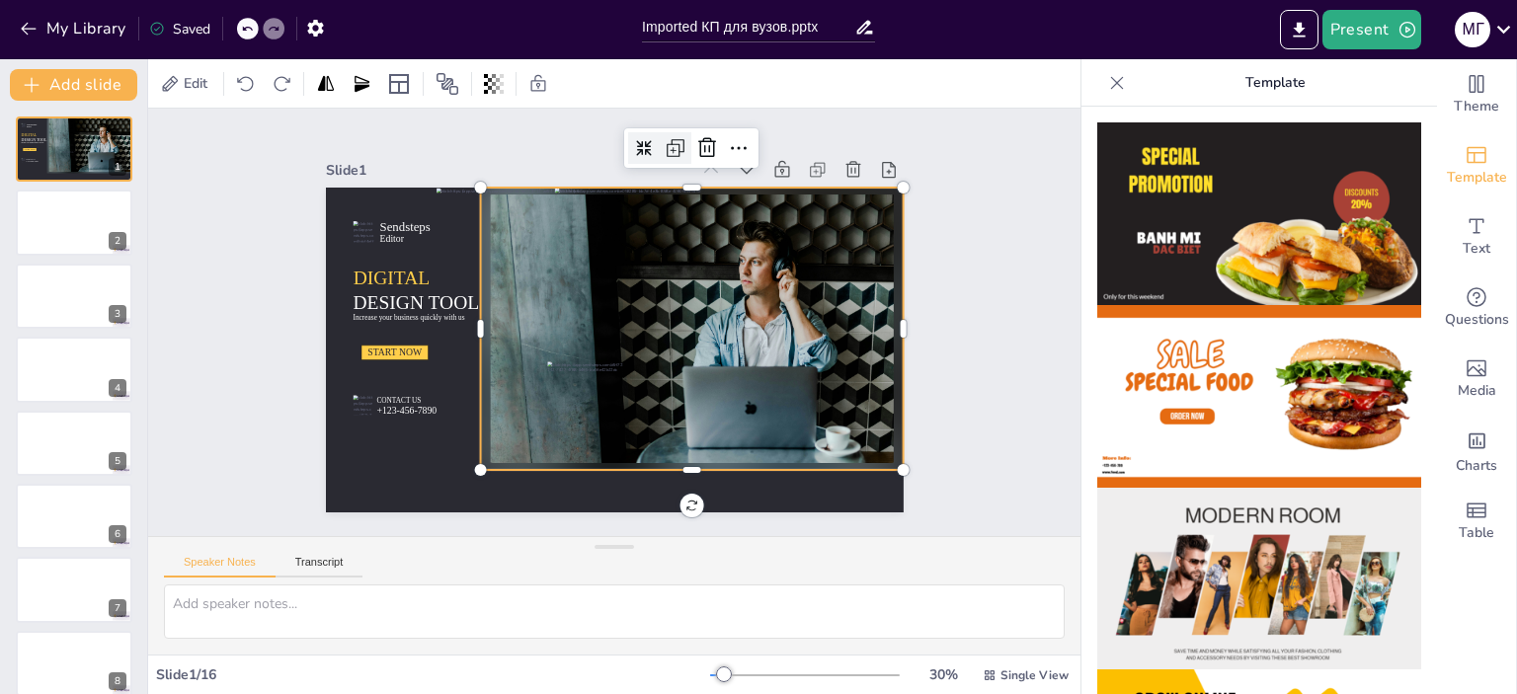
click at [704, 163] on icon at bounding box center [708, 167] width 8 height 8
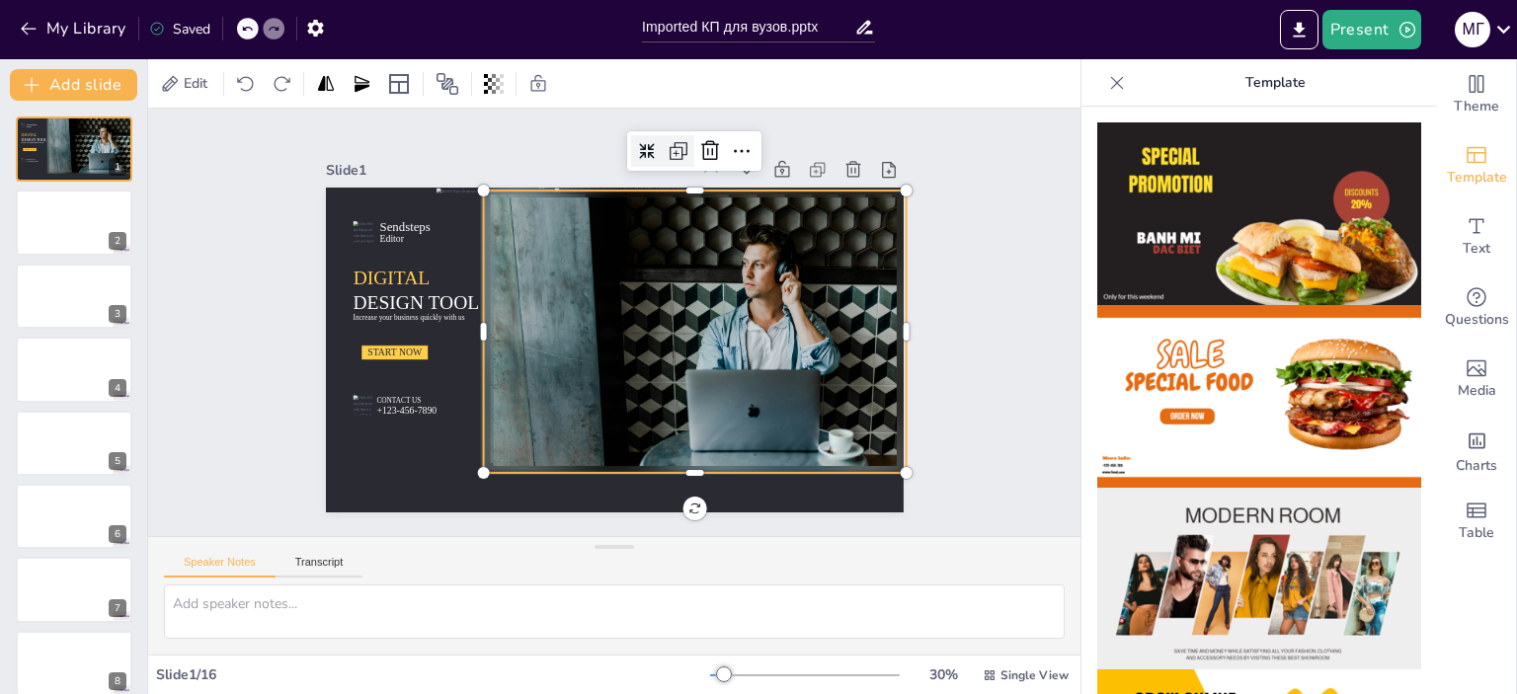
click at [714, 165] on icon at bounding box center [729, 180] width 30 height 30
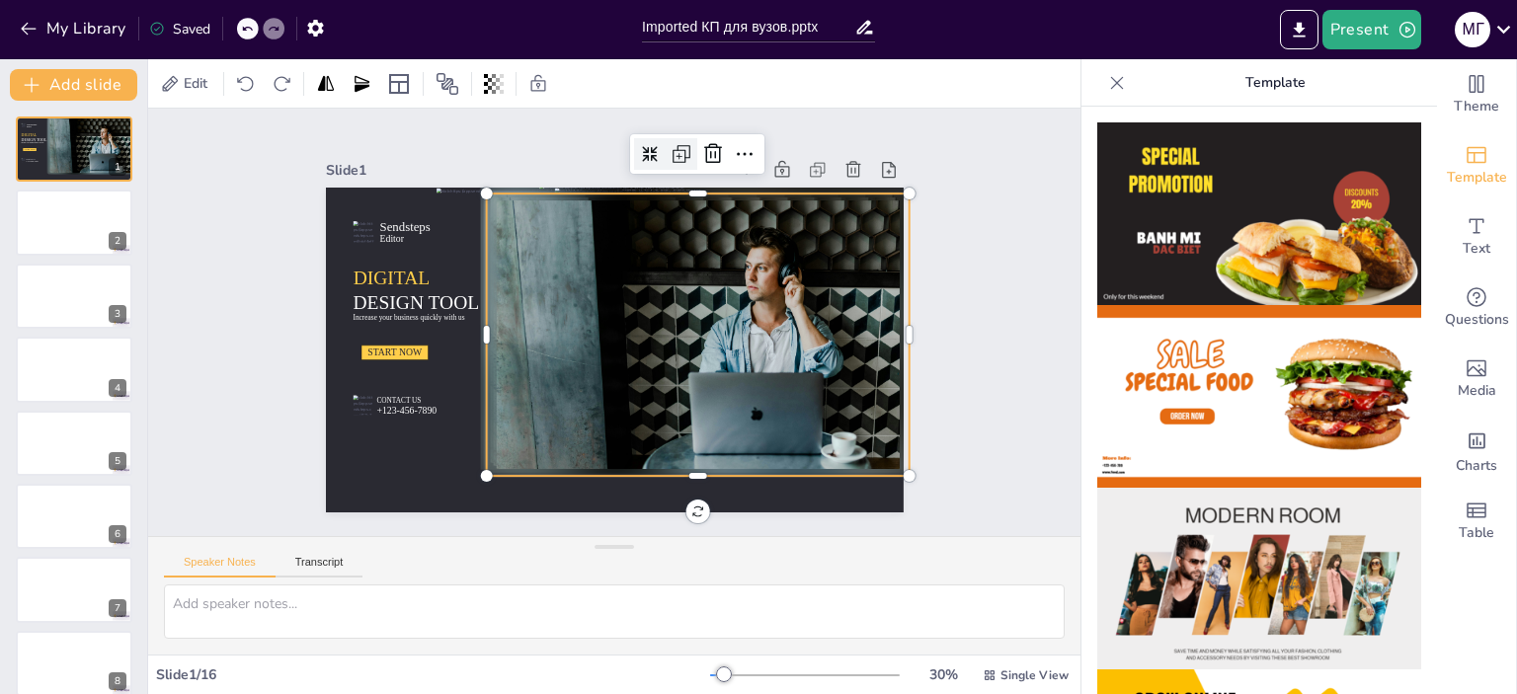
click at [734, 190] on icon at bounding box center [742, 198] width 16 height 16
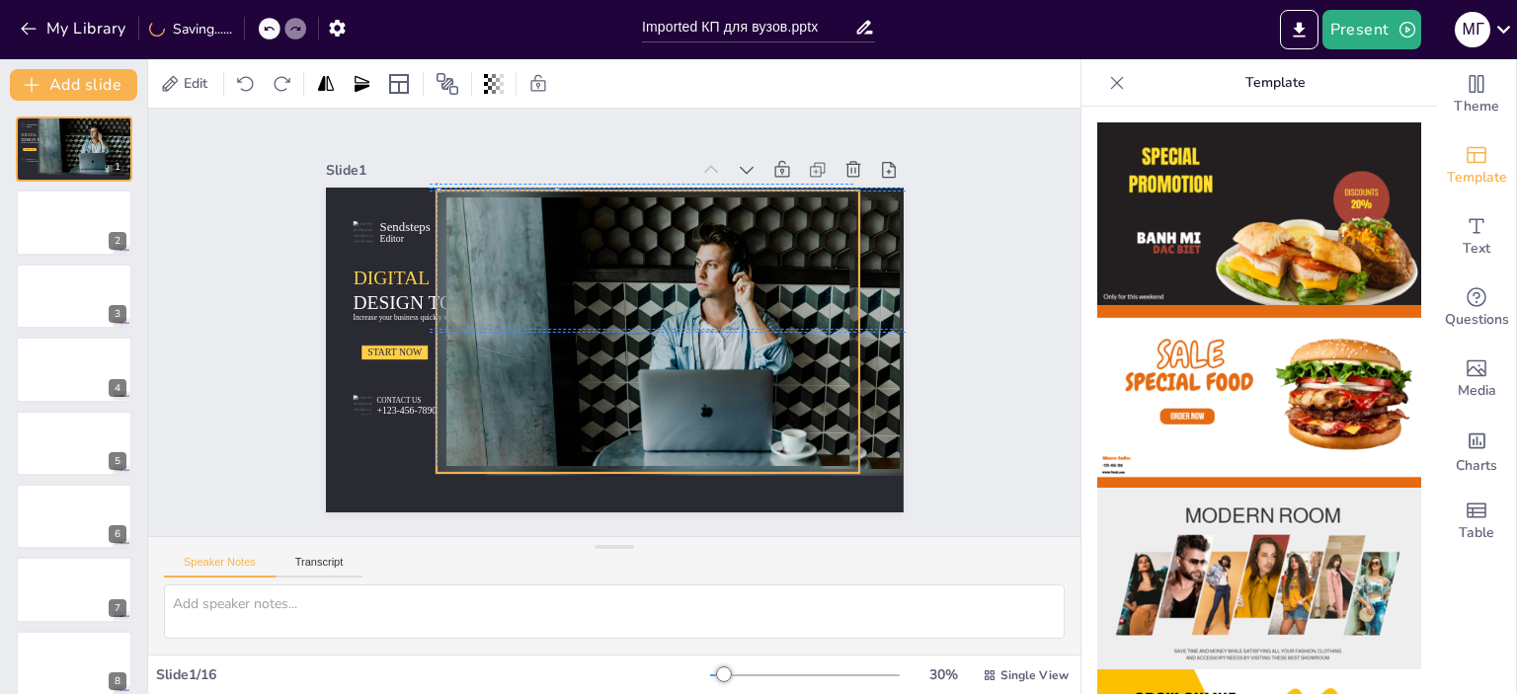
drag, startPoint x: 764, startPoint y: 286, endPoint x: 704, endPoint y: 272, distance: 60.9
click at [704, 272] on div at bounding box center [648, 332] width 423 height 283
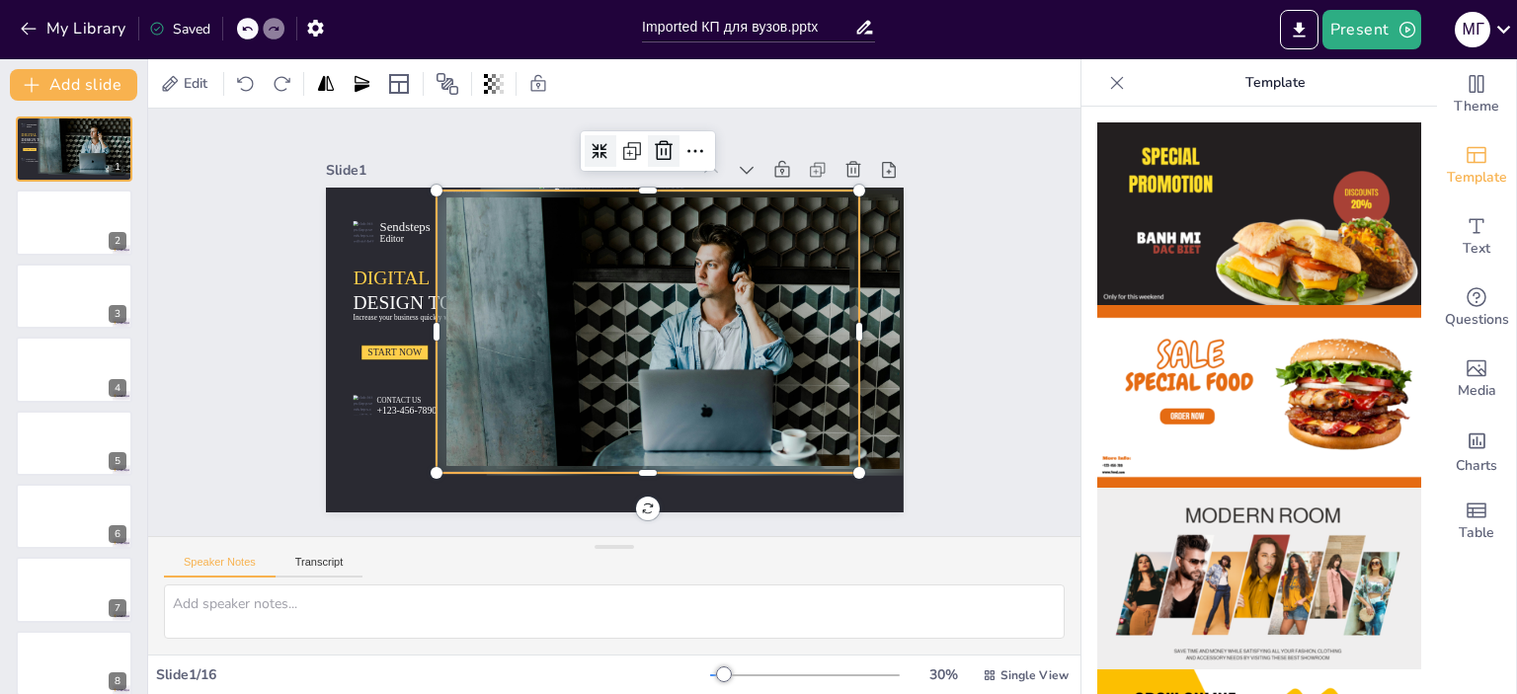
click at [668, 144] on icon at bounding box center [681, 157] width 26 height 26
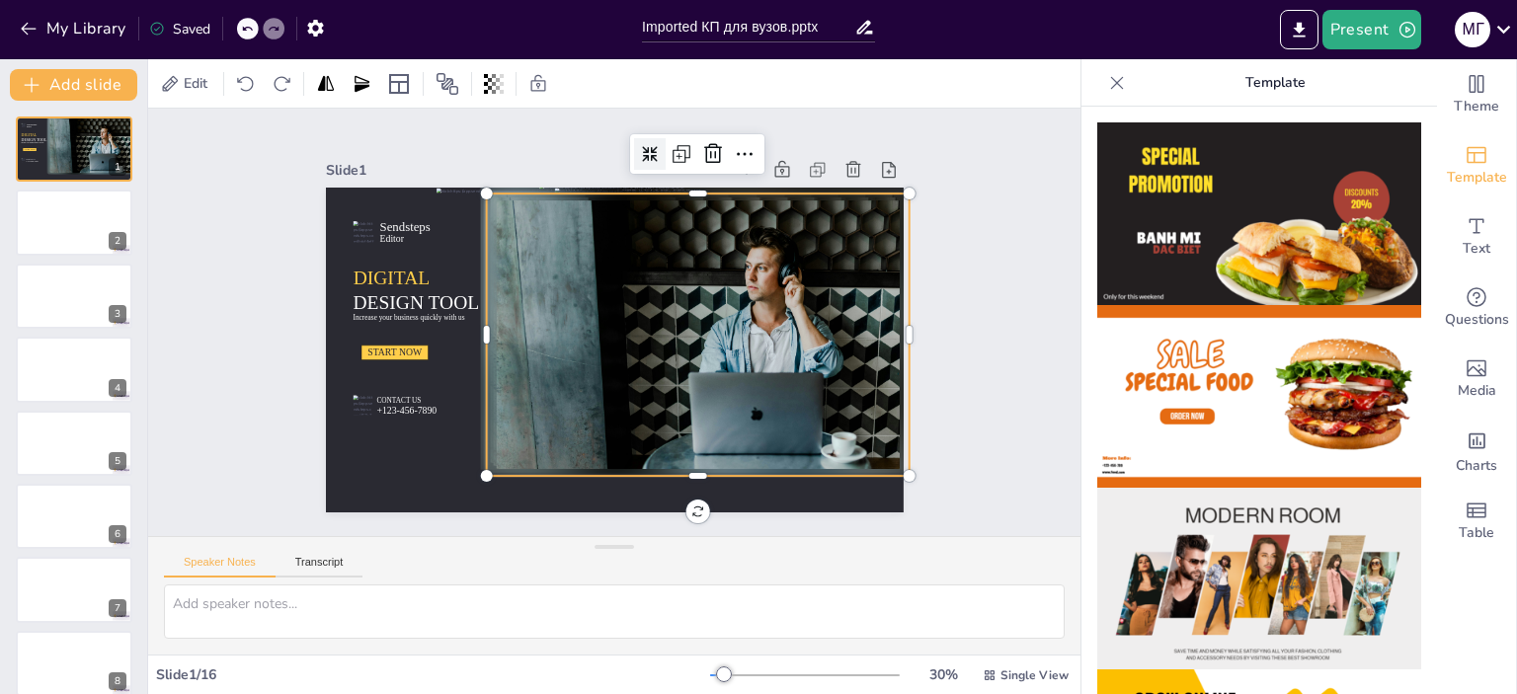
click at [771, 316] on div at bounding box center [697, 335] width 423 height 283
click at [659, 150] on icon at bounding box center [667, 158] width 17 height 17
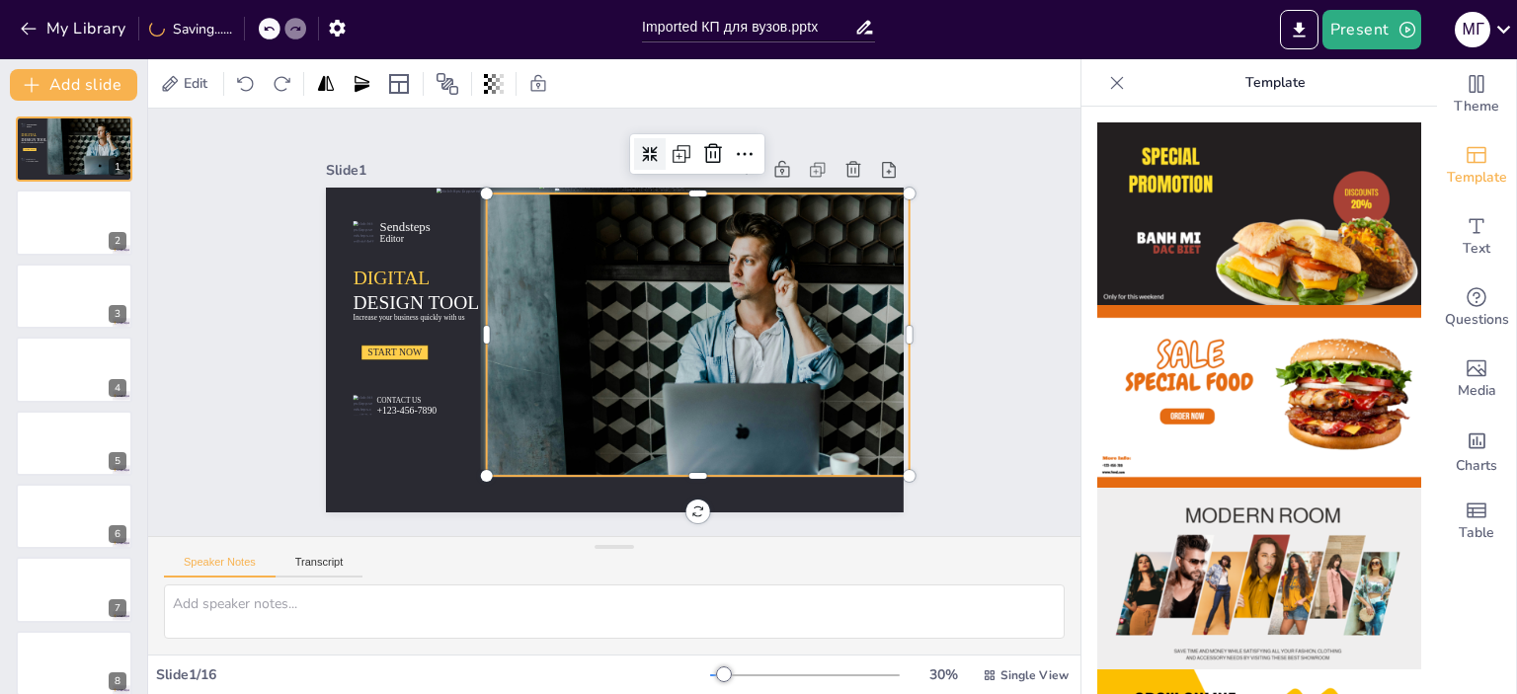
click at [659, 150] on icon at bounding box center [667, 158] width 17 height 17
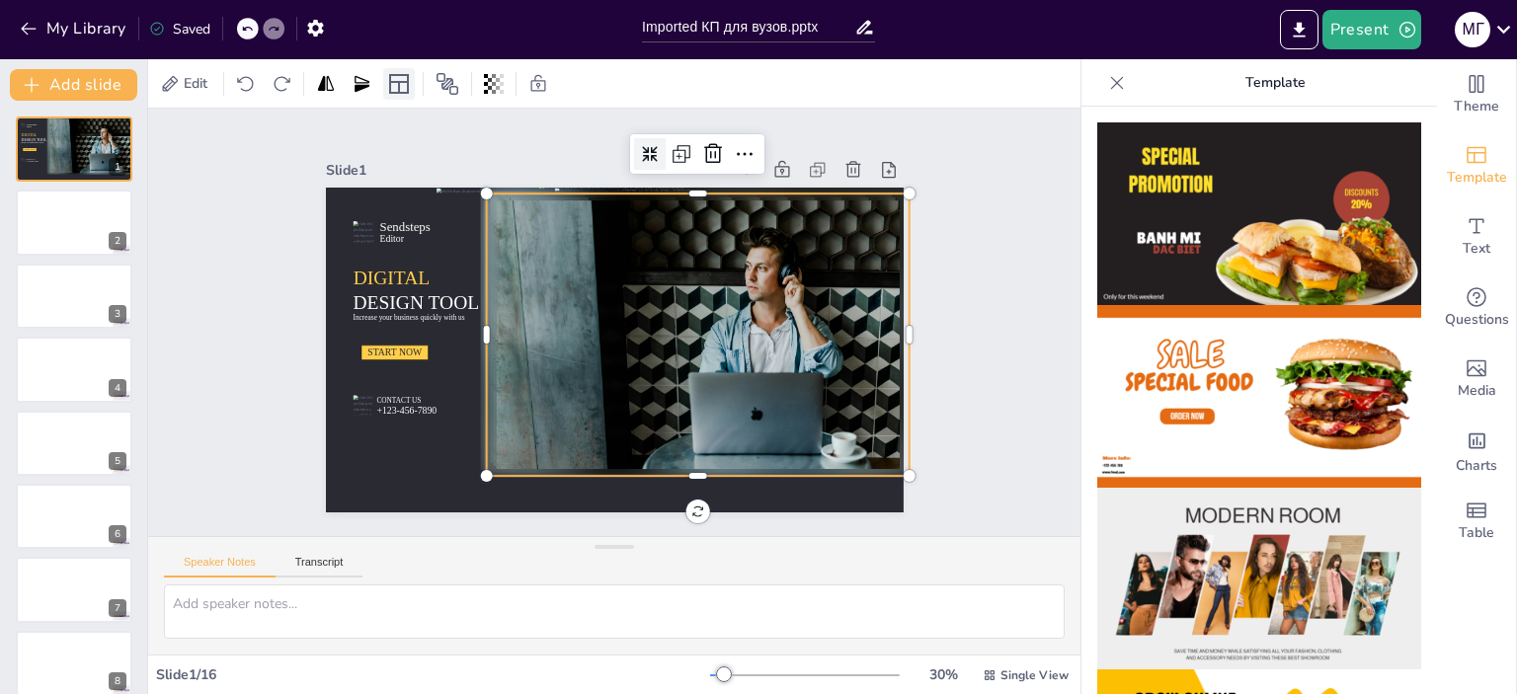
click at [395, 84] on icon at bounding box center [399, 84] width 24 height 24
click at [352, 84] on icon at bounding box center [362, 84] width 20 height 20
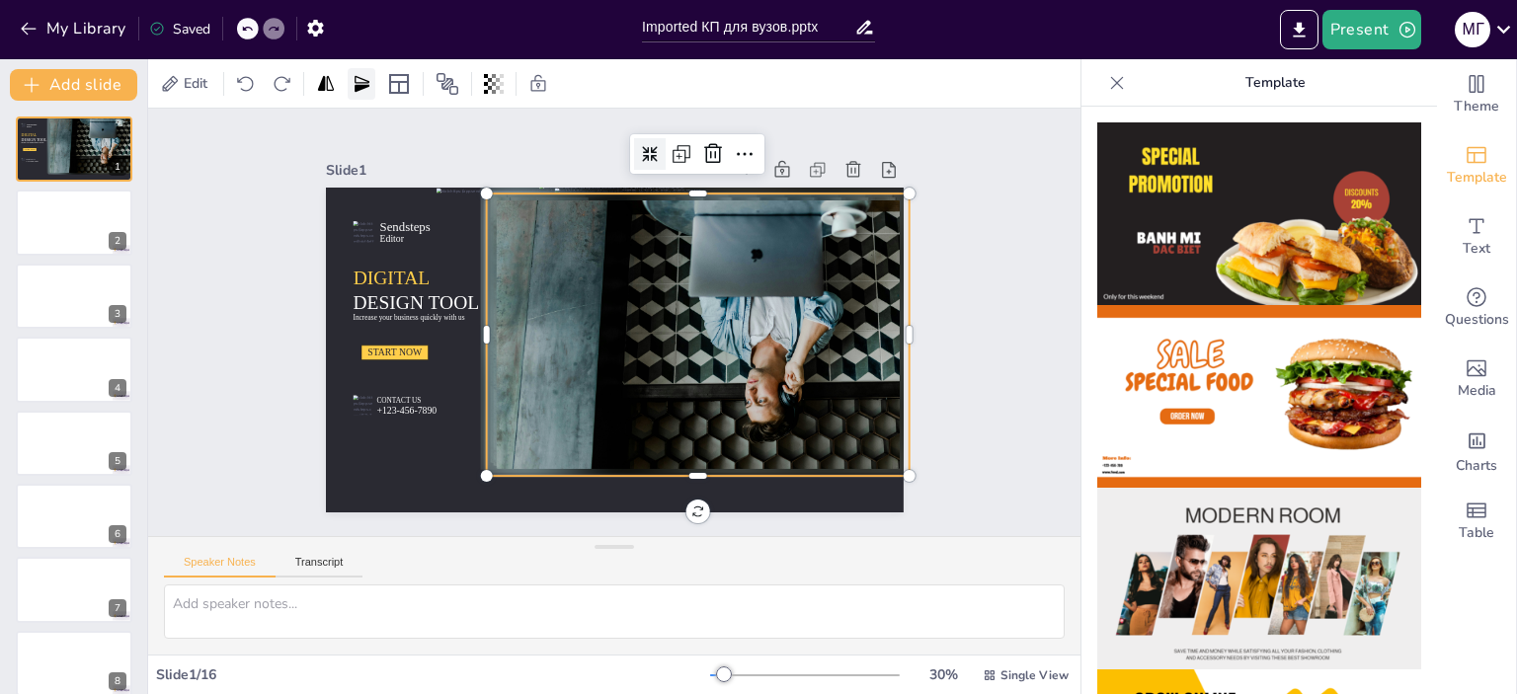
click at [352, 84] on icon at bounding box center [362, 84] width 20 height 20
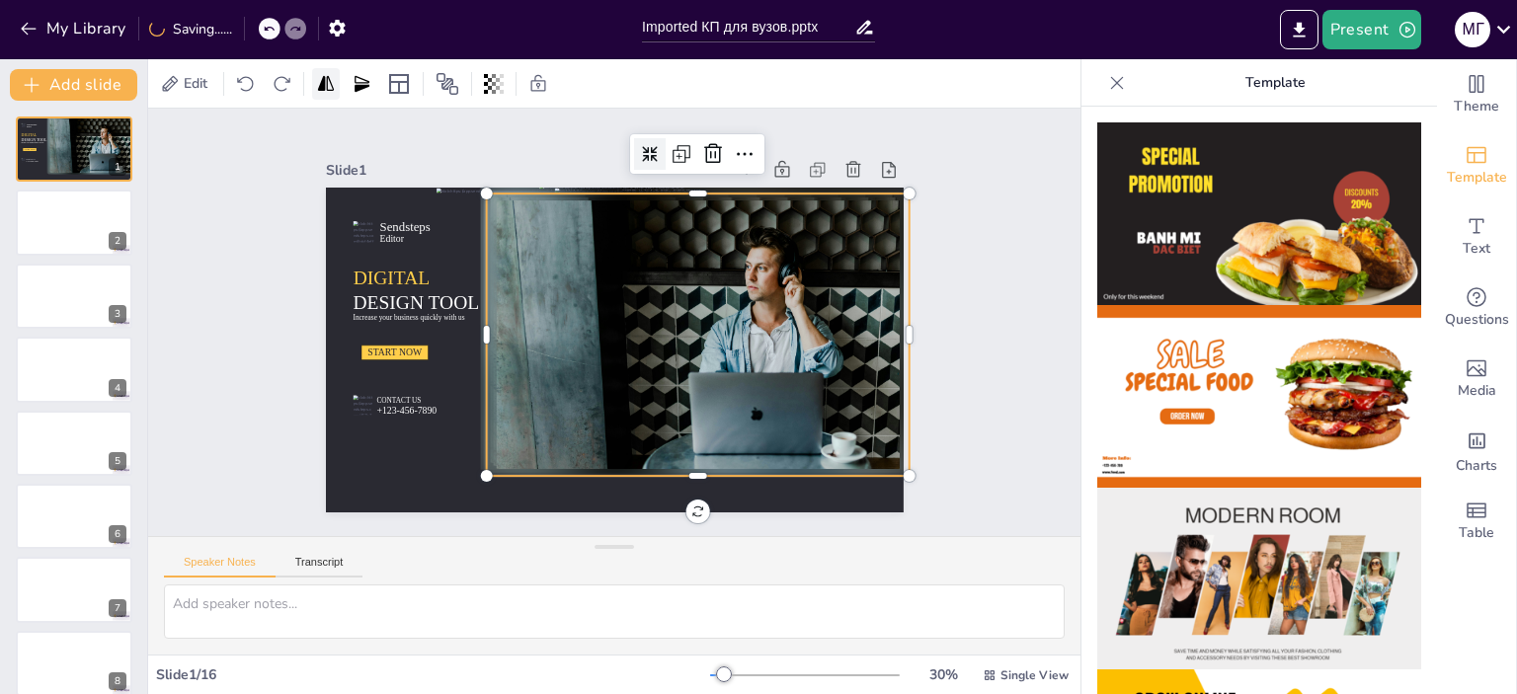
click at [320, 90] on icon at bounding box center [326, 84] width 20 height 20
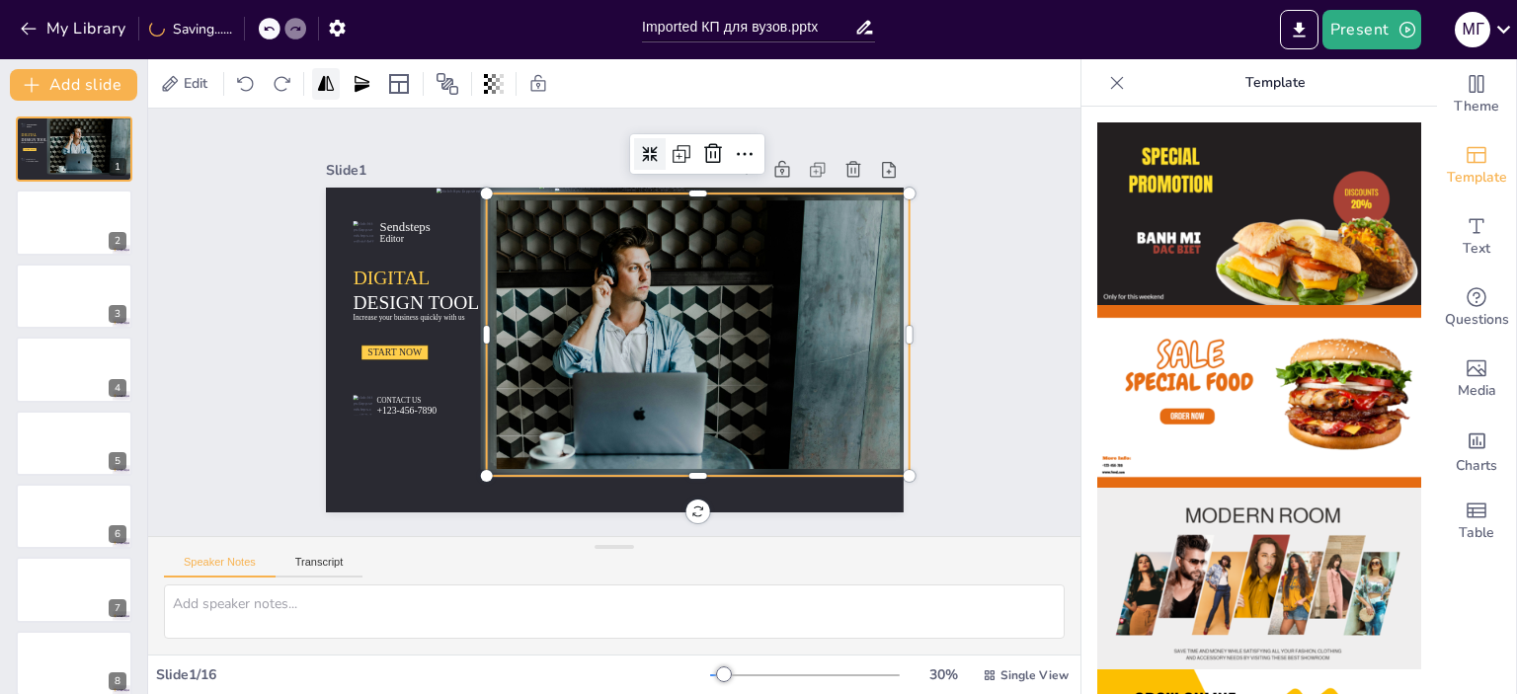
click at [320, 90] on icon at bounding box center [326, 84] width 20 height 20
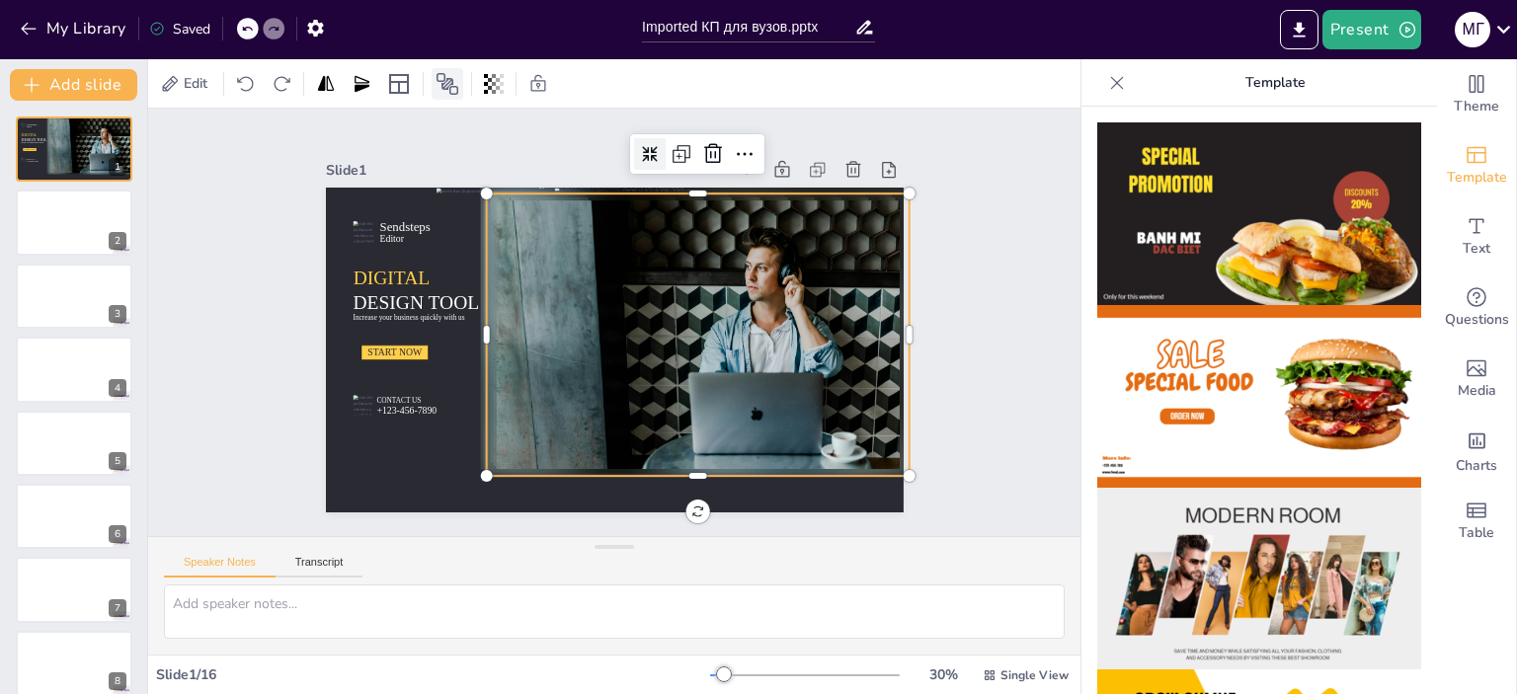
click at [451, 86] on icon at bounding box center [448, 84] width 22 height 22
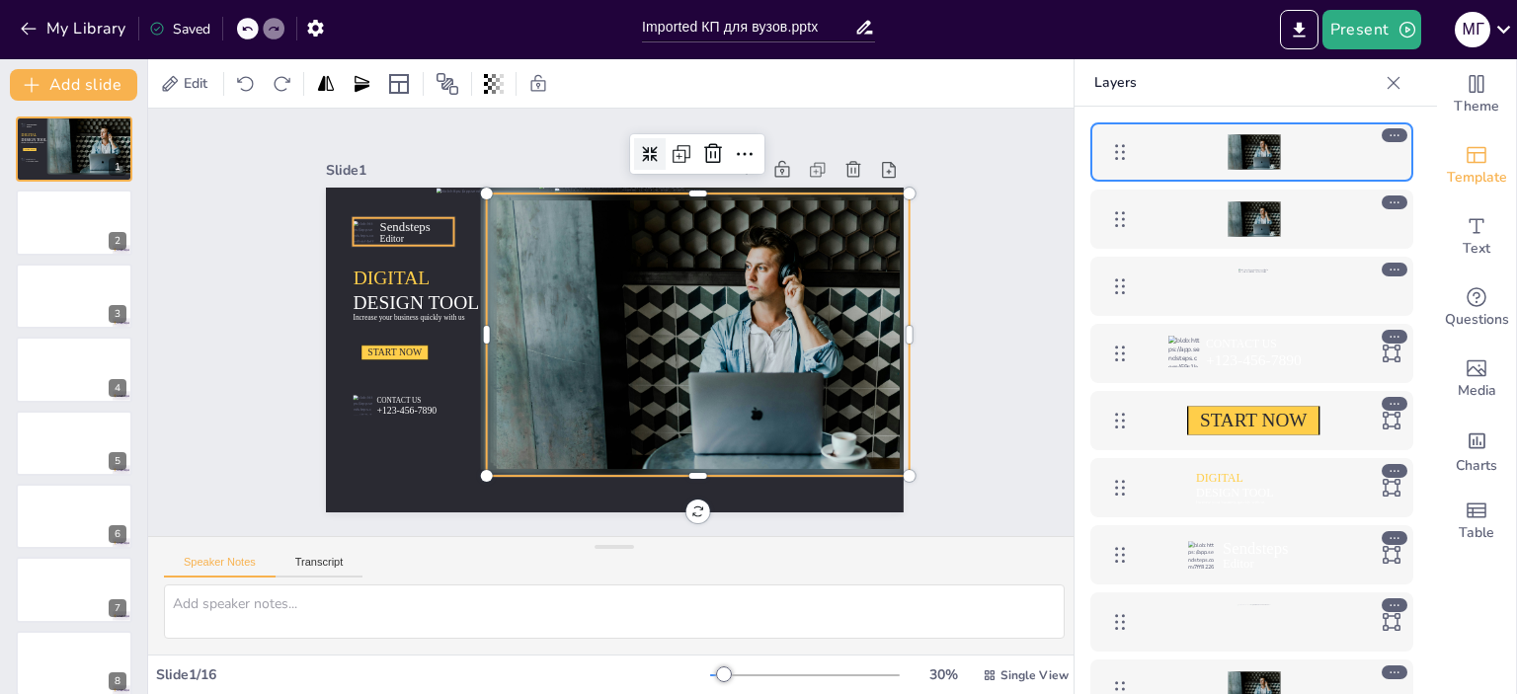
scroll to position [40, 0]
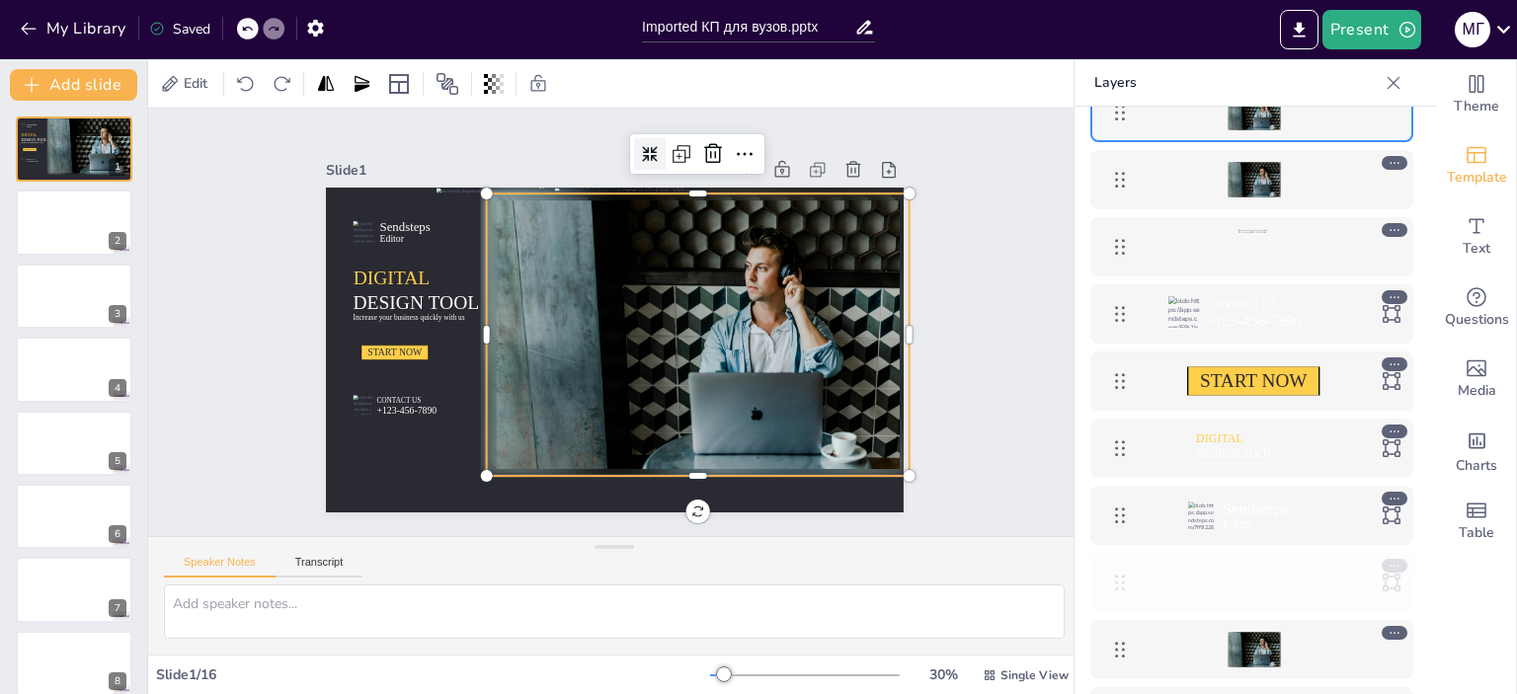
click at [1122, 577] on icon at bounding box center [1120, 583] width 24 height 24
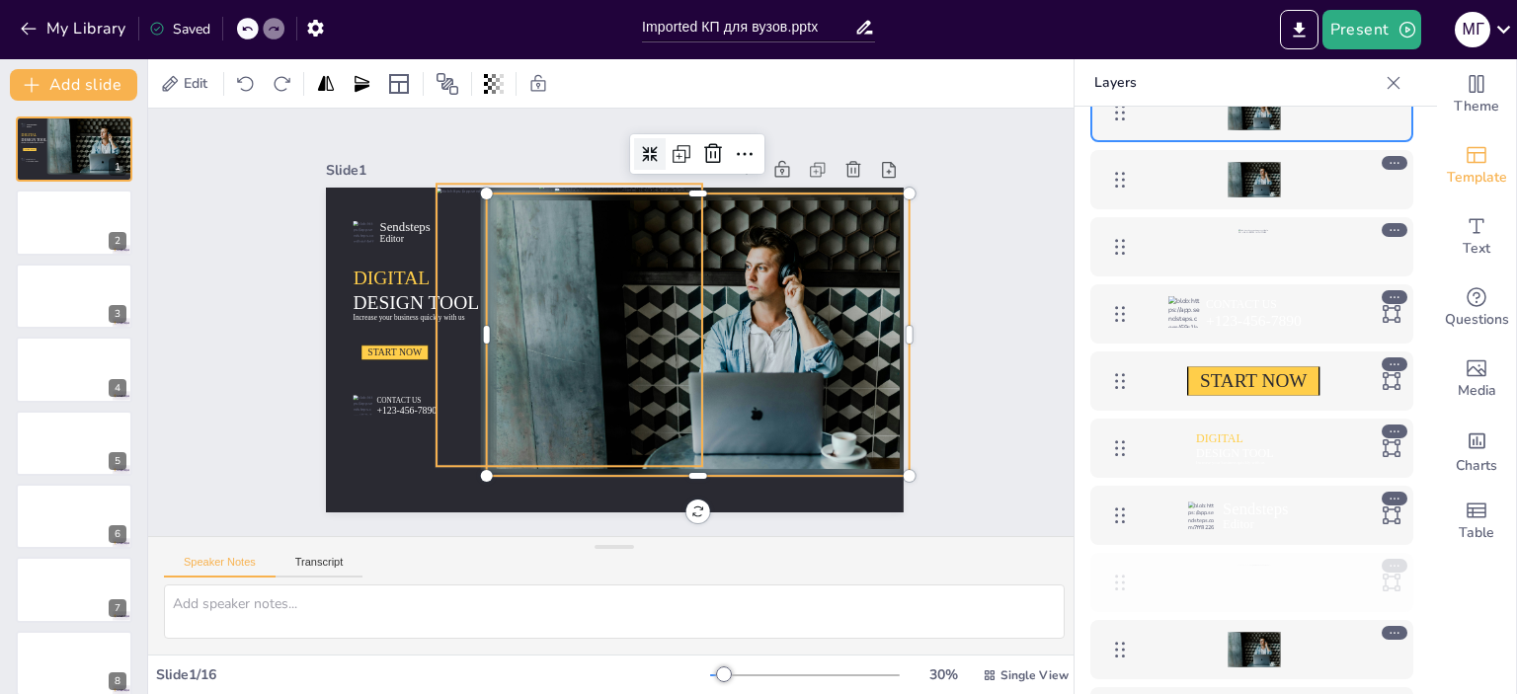
drag, startPoint x: 1115, startPoint y: 575, endPoint x: 1257, endPoint y: 587, distance: 141.8
click at [1257, 587] on div at bounding box center [1252, 583] width 303 height 40
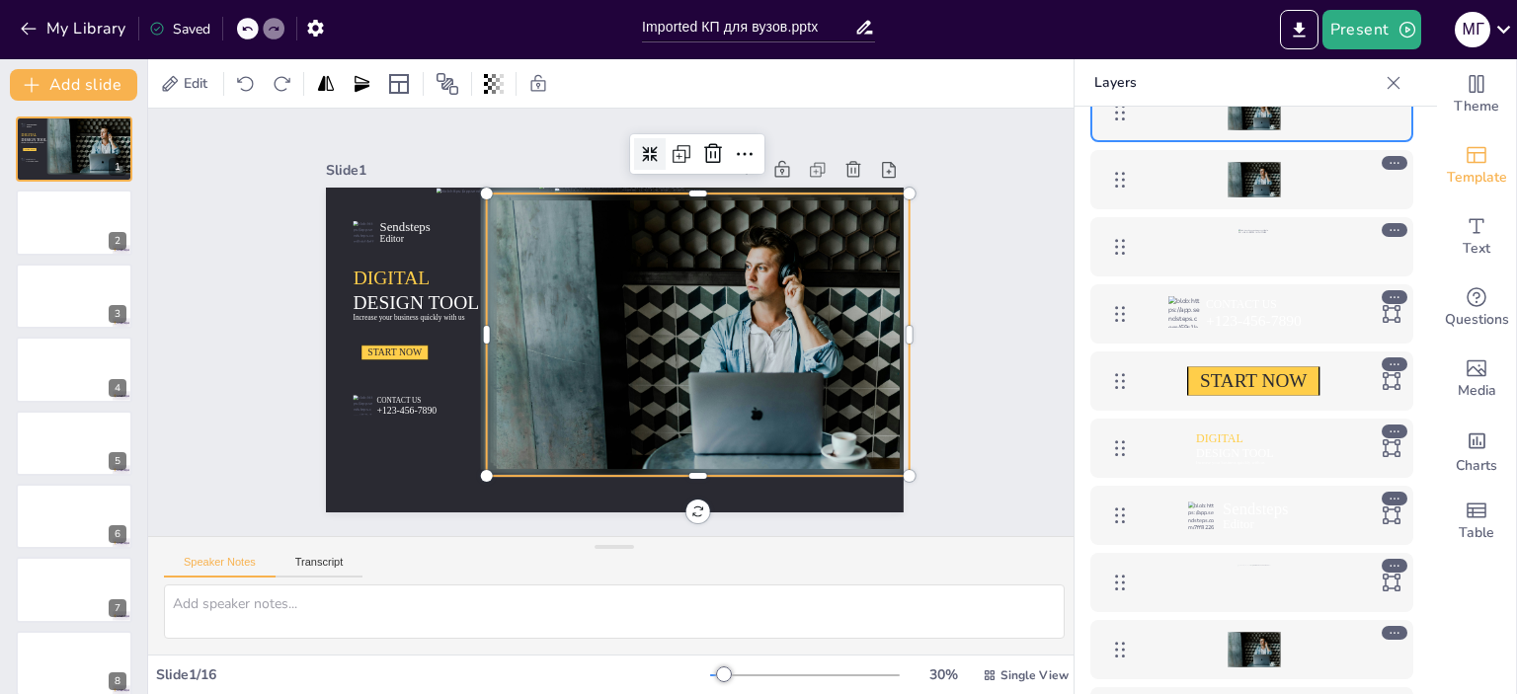
click at [1383, 580] on icon at bounding box center [1392, 583] width 18 height 18
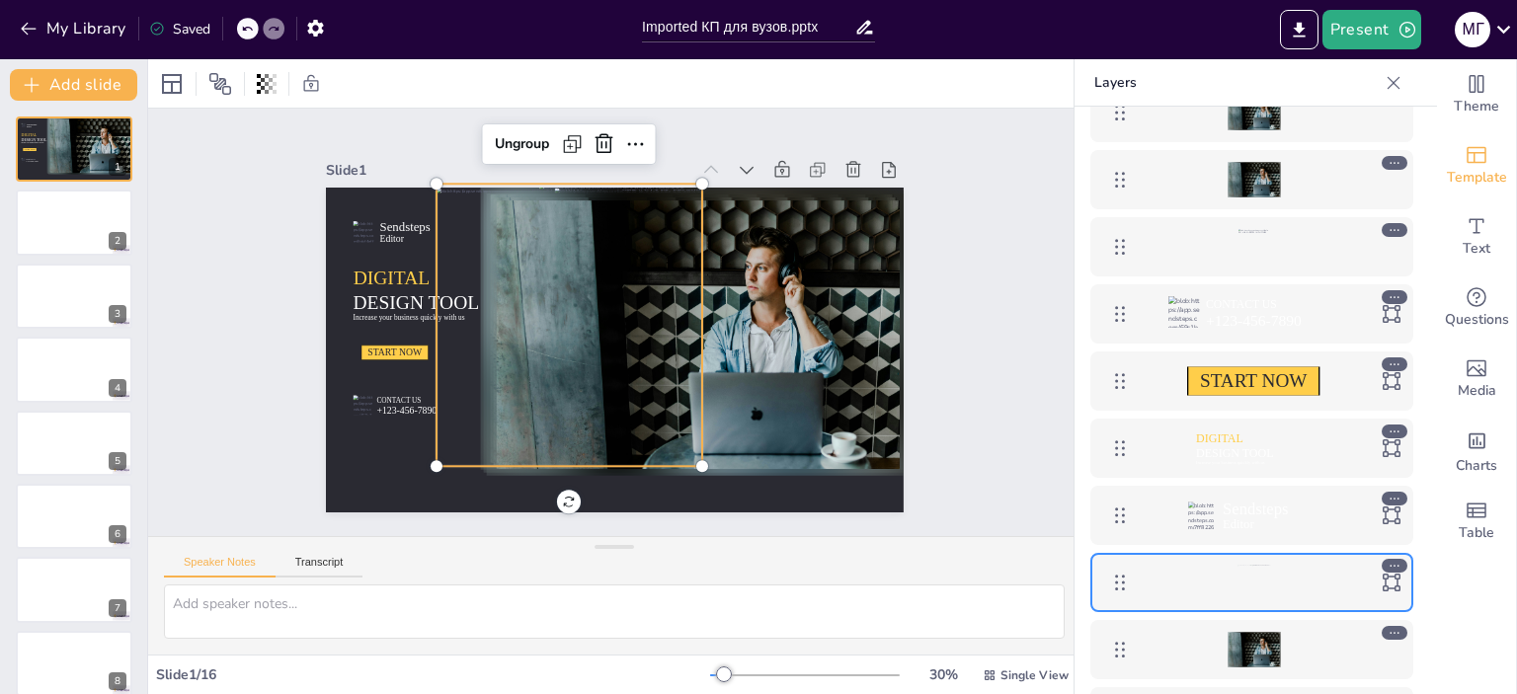
click at [1383, 580] on icon at bounding box center [1392, 583] width 18 height 18
click at [1249, 582] on div at bounding box center [1255, 583] width 34 height 35
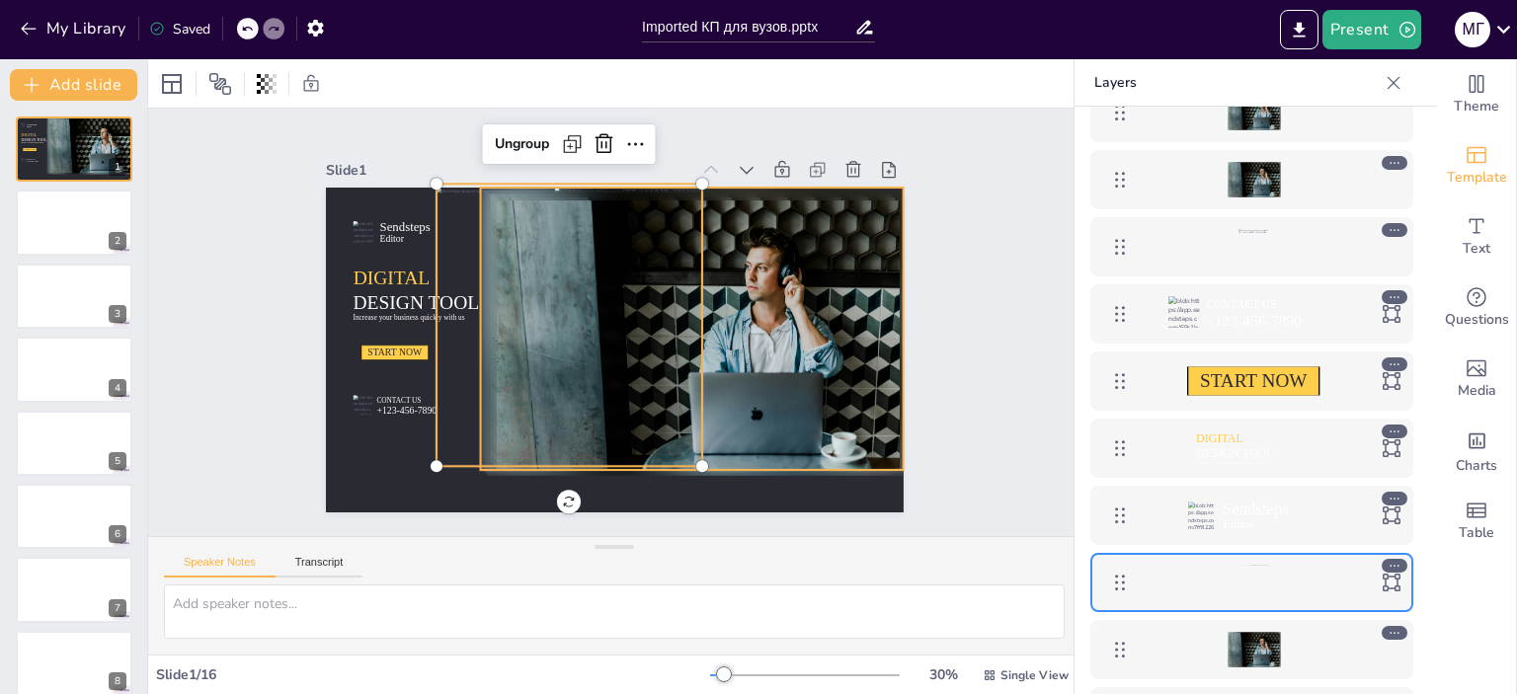
click at [1253, 644] on div at bounding box center [1254, 650] width 53 height 36
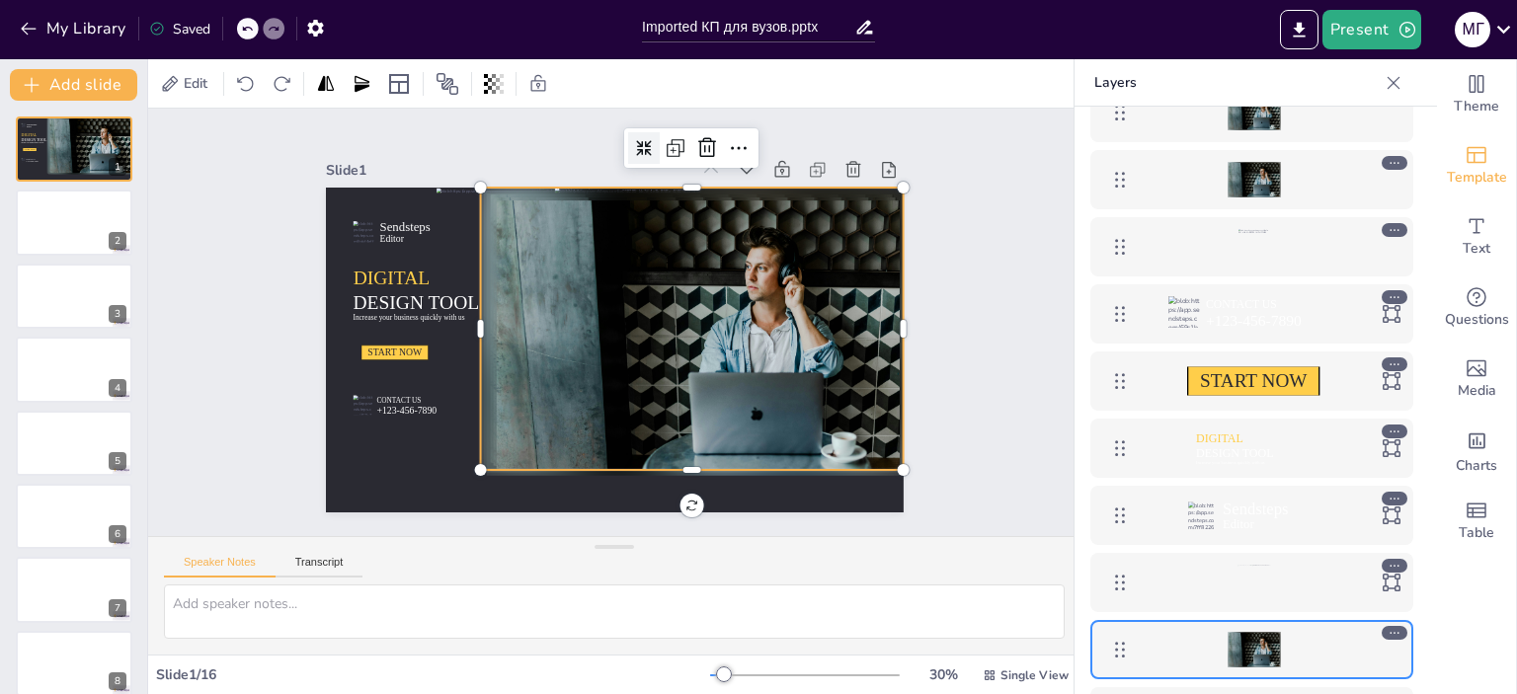
click at [1388, 626] on icon at bounding box center [1395, 633] width 14 height 14
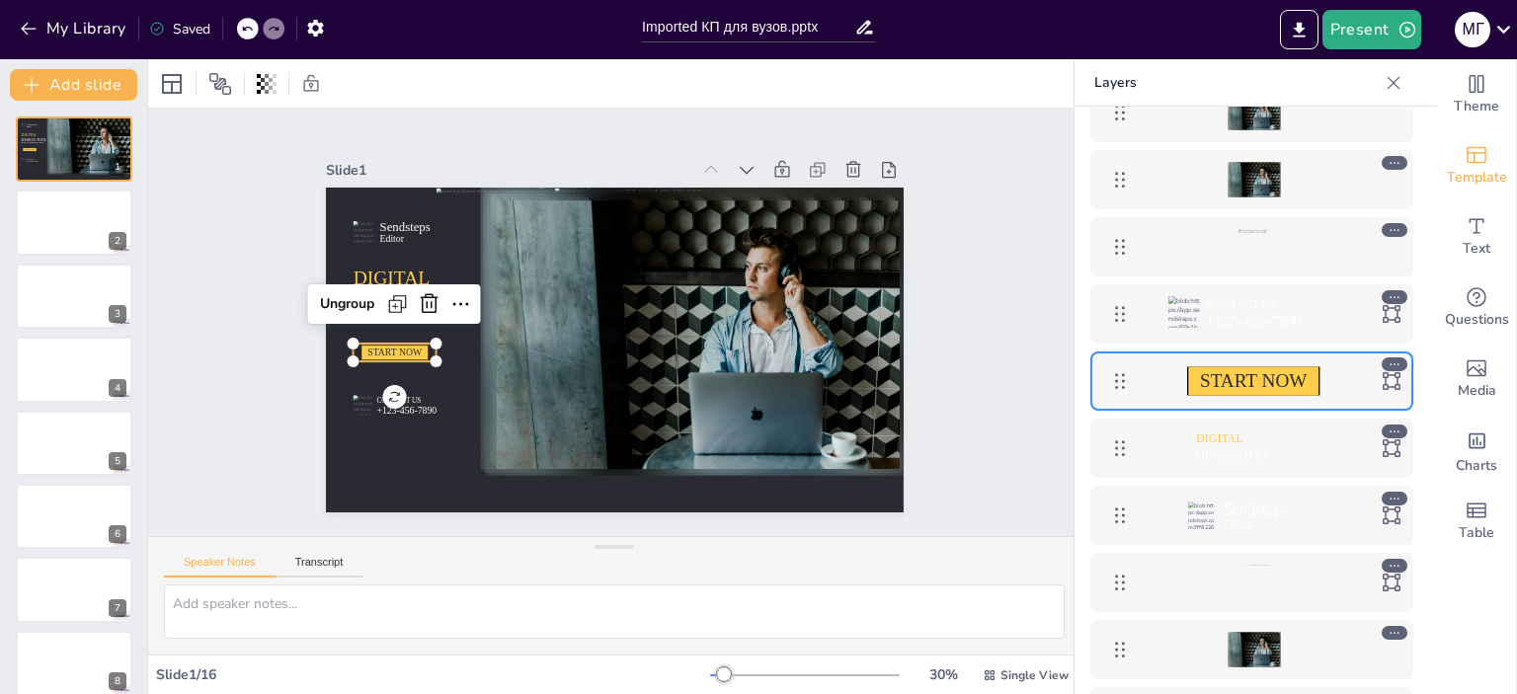
click at [390, 348] on span "START NOW" at bounding box center [394, 353] width 54 height 11
click at [975, 443] on div "Slide 1 Sendsteps Editor DIGITAL DESIGN TOOL Increase your business quickly wit…" at bounding box center [614, 323] width 933 height 428
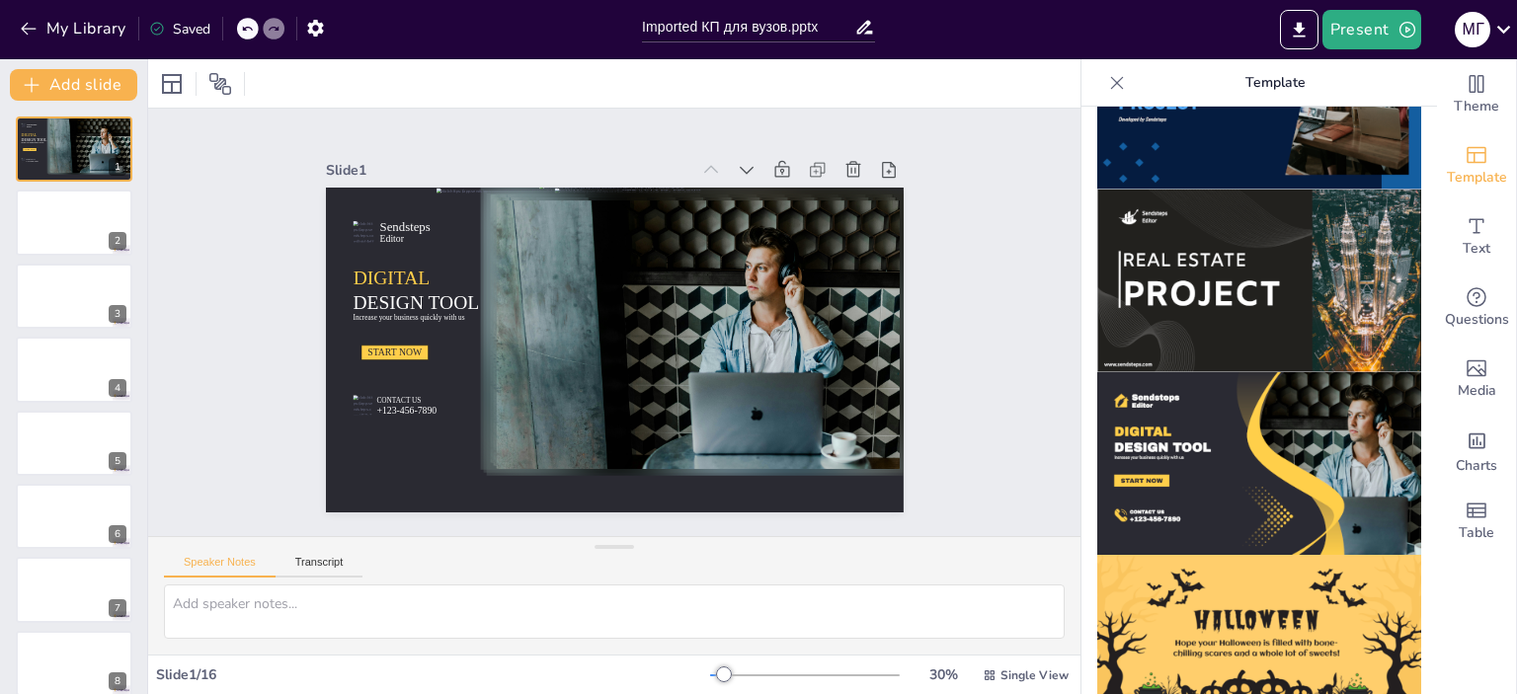
scroll to position [1917, 0]
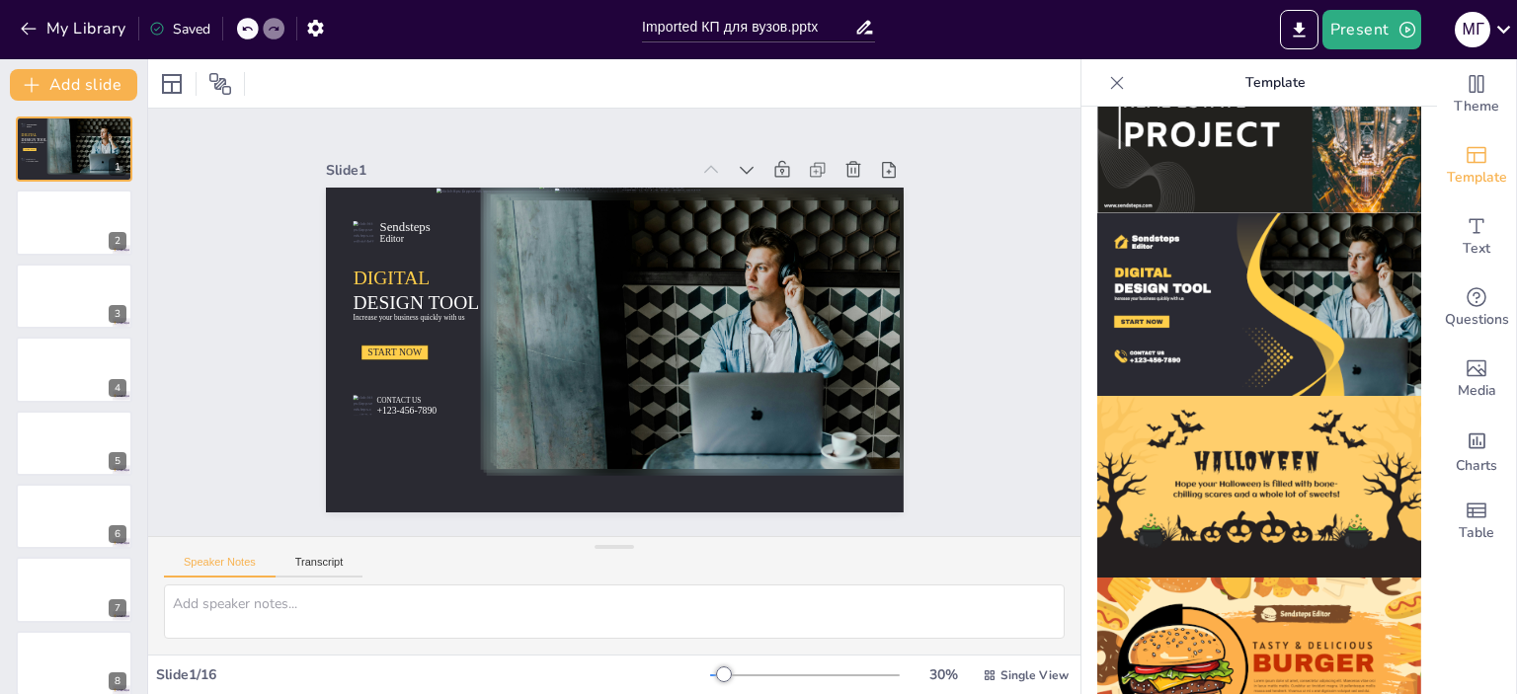
click at [1190, 235] on img at bounding box center [1260, 304] width 324 height 183
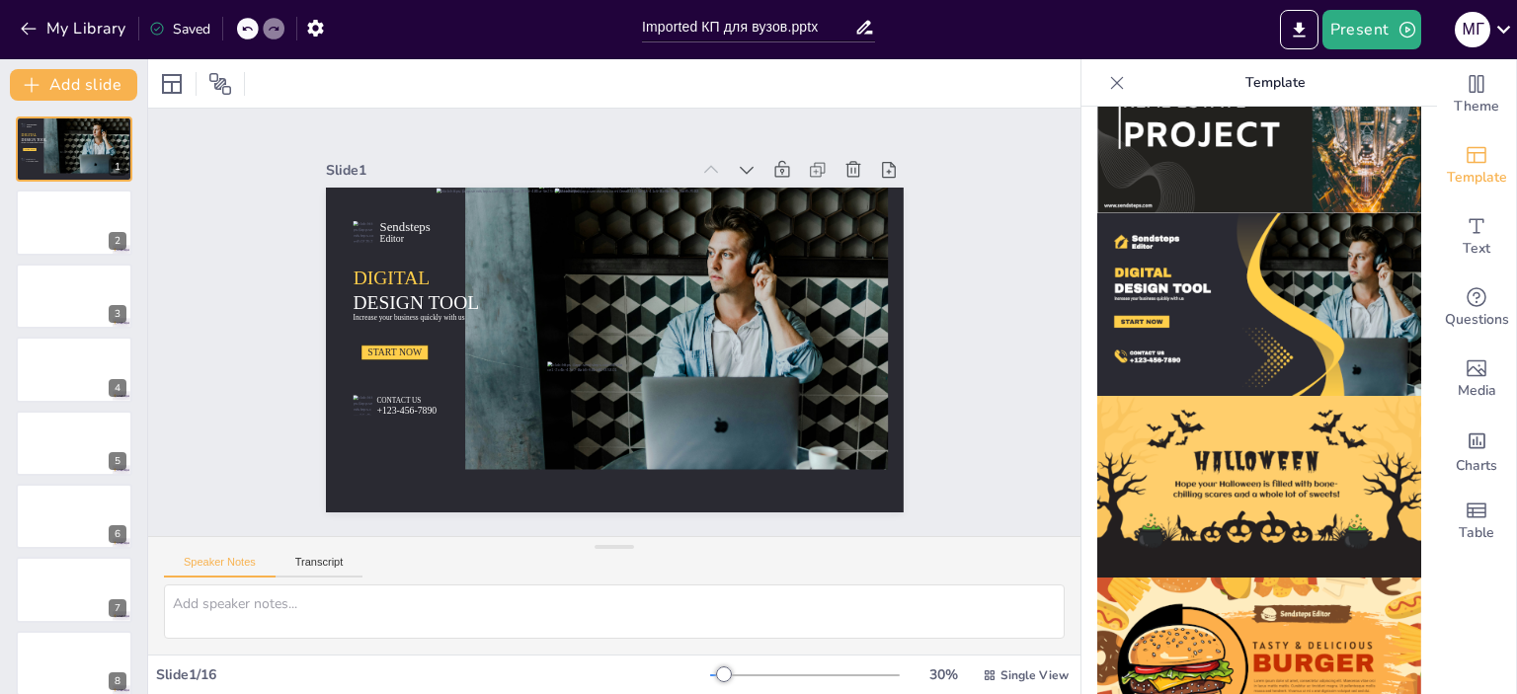
click at [1026, 392] on div "Slide 1 Sendsteps Editor DIGITAL DESIGN TOOL Increase your business quickly wit…" at bounding box center [614, 322] width 972 height 523
click at [802, 198] on icon at bounding box center [811, 208] width 18 height 20
click at [789, 179] on icon at bounding box center [797, 188] width 17 height 18
click at [1467, 372] on icon "Add images, graphics, shapes or video" at bounding box center [1477, 369] width 24 height 24
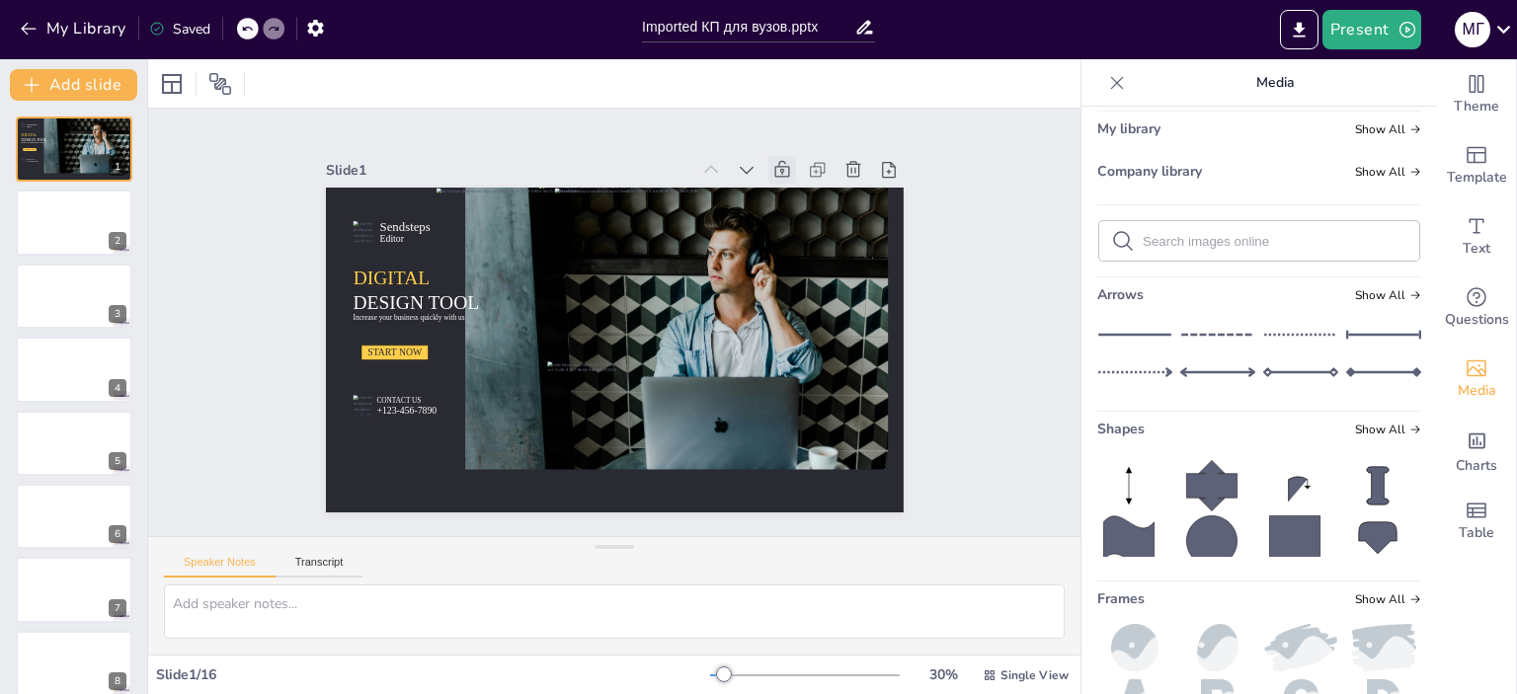
scroll to position [114, 0]
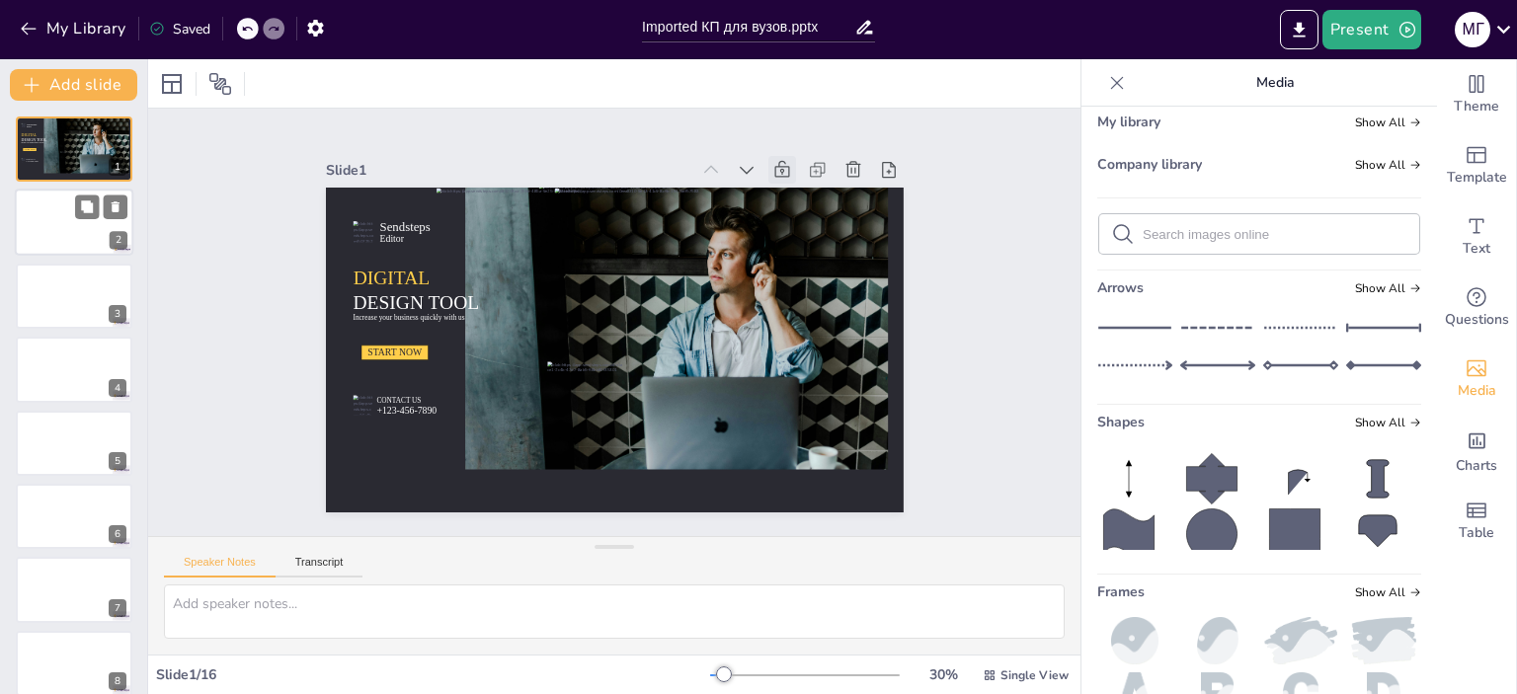
click at [61, 212] on div at bounding box center [74, 223] width 119 height 67
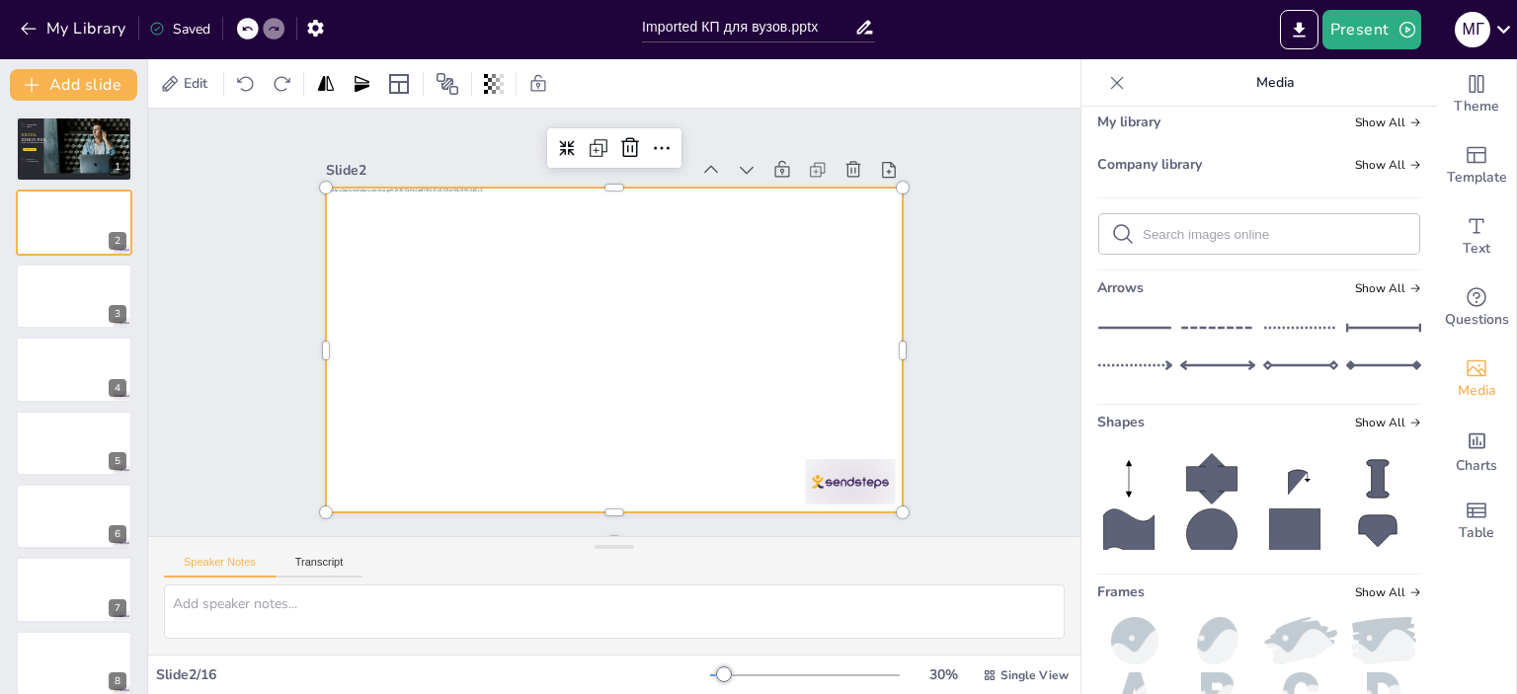
click at [739, 343] on div at bounding box center [606, 349] width 650 height 488
click at [1410, 27] on icon "button" at bounding box center [1408, 30] width 20 height 20
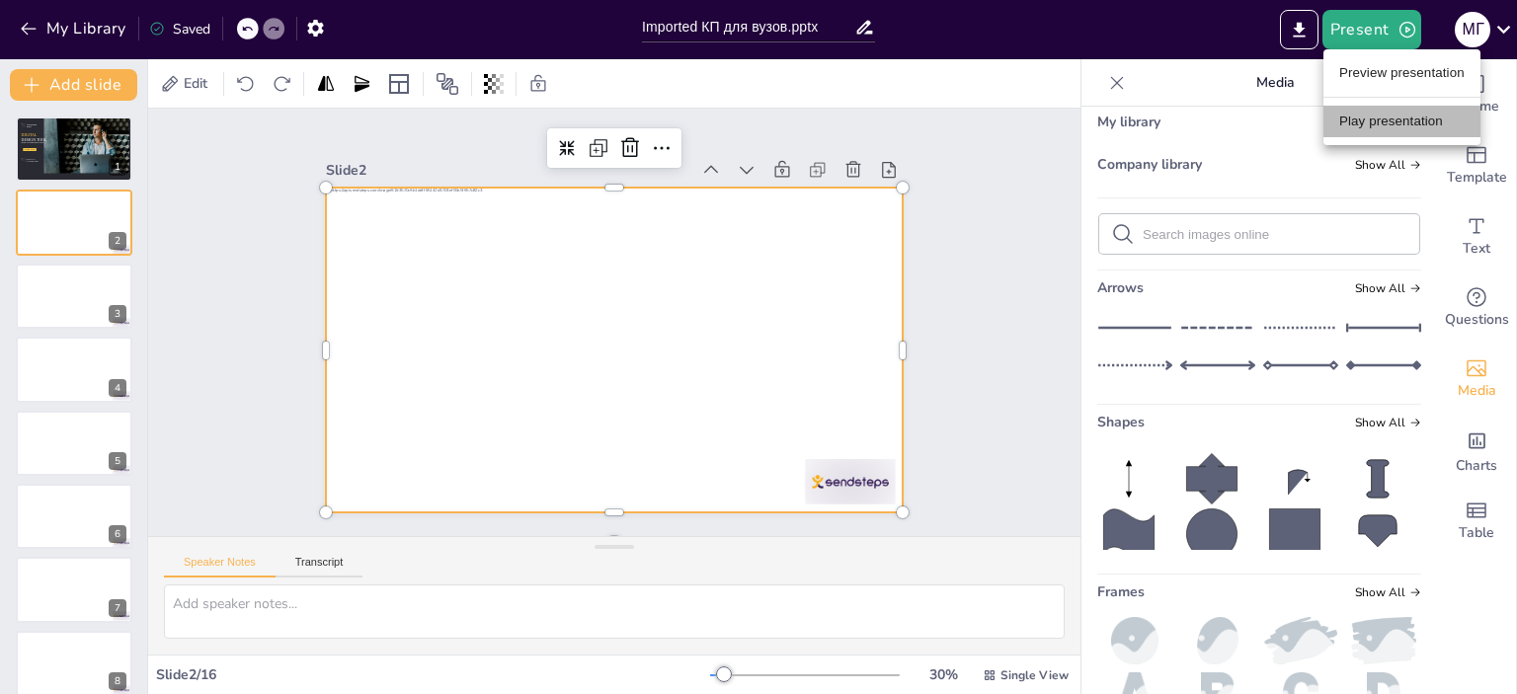
click at [1399, 124] on li "Play presentation" at bounding box center [1402, 122] width 157 height 32
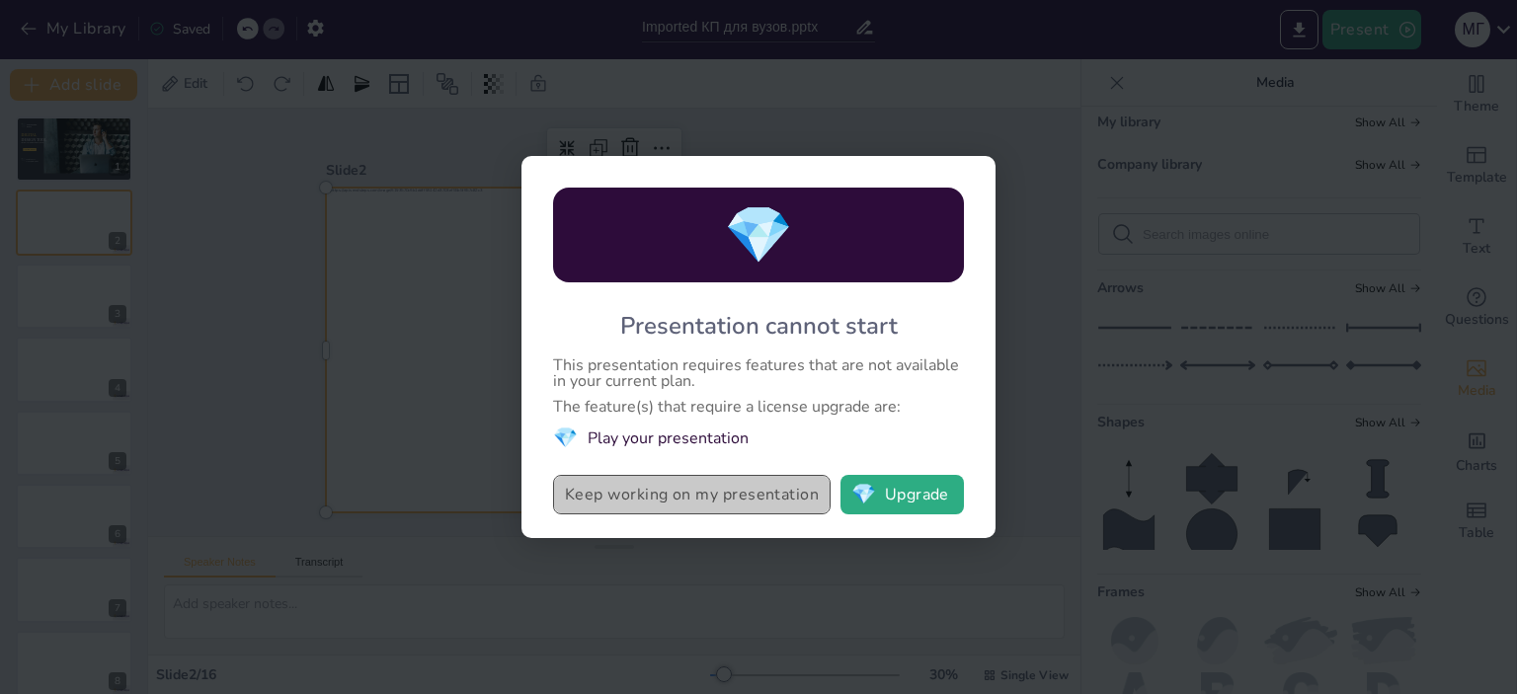
click at [731, 500] on button "Keep working on my presentation" at bounding box center [692, 495] width 278 height 40
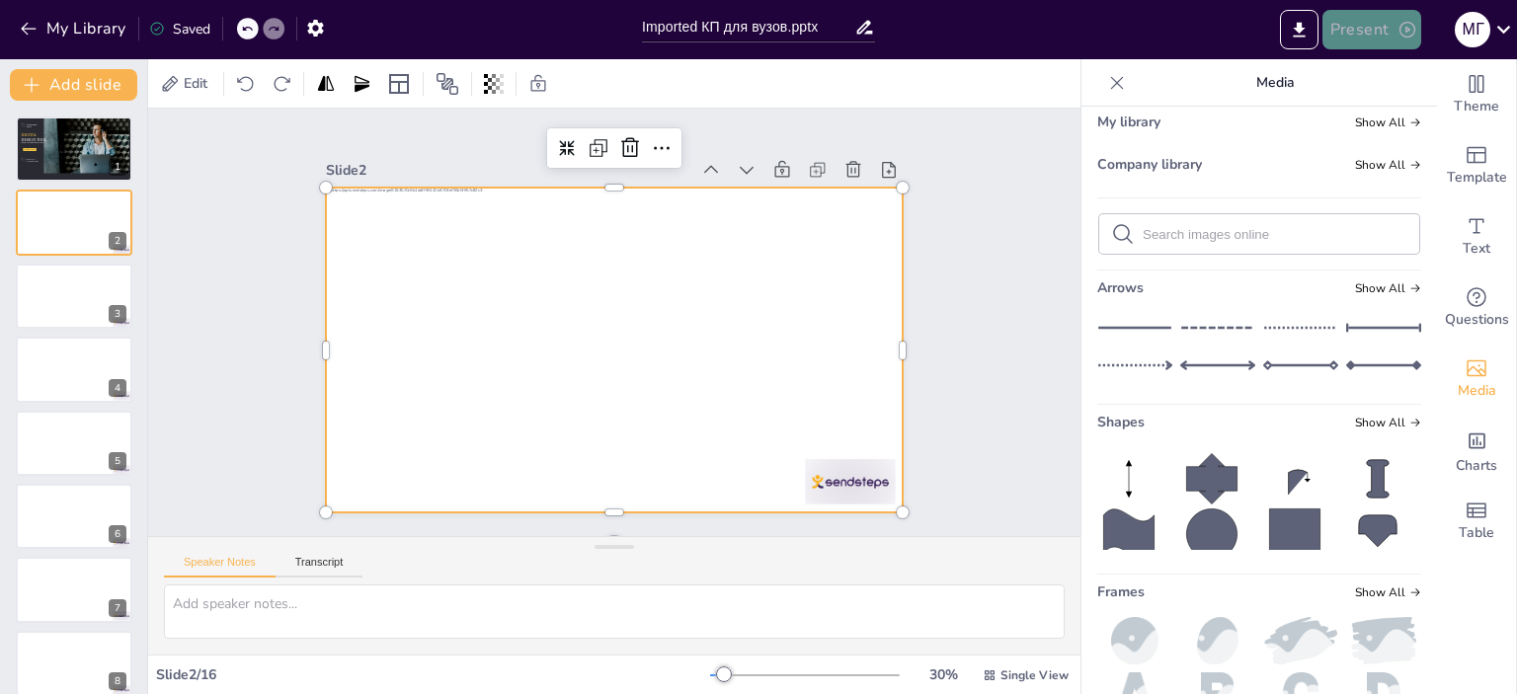
click at [1404, 37] on icon "button" at bounding box center [1408, 30] width 16 height 16
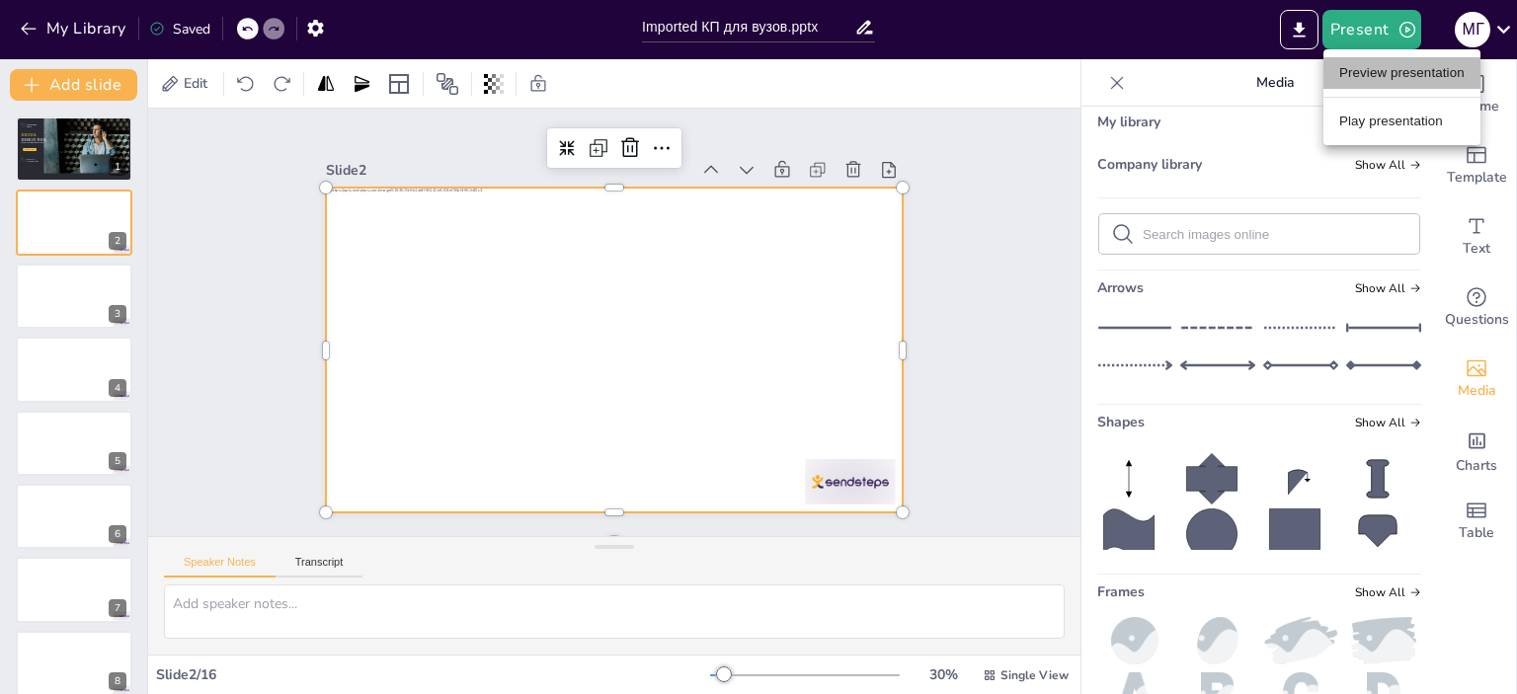
click at [1363, 72] on li "Preview presentation" at bounding box center [1402, 73] width 157 height 32
